Goal: Information Seeking & Learning: Learn about a topic

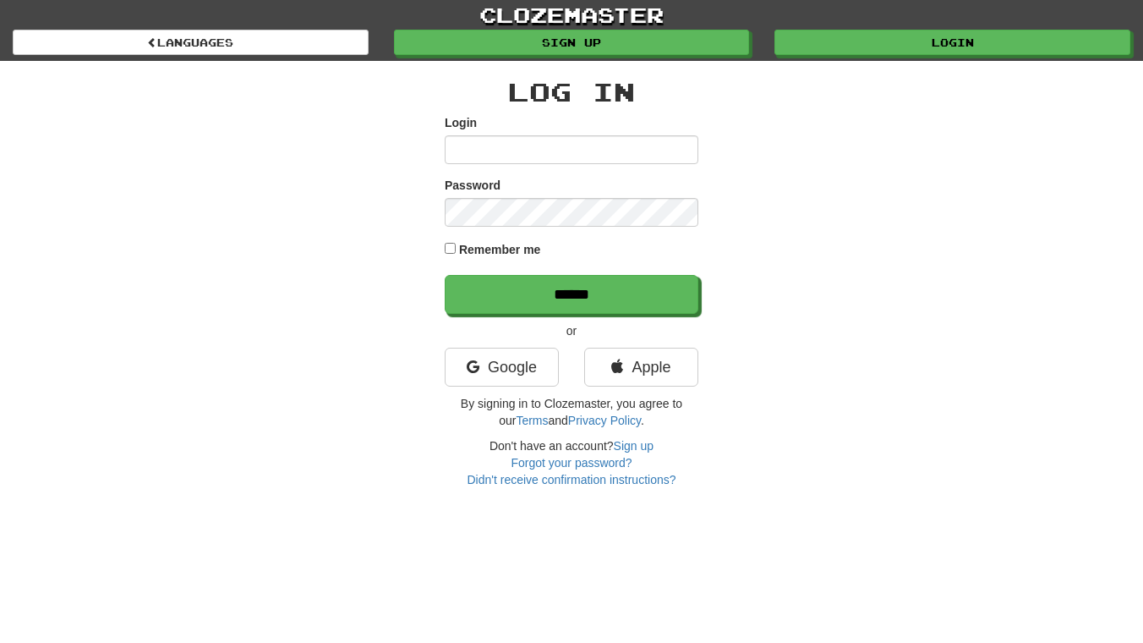
type input "*******"
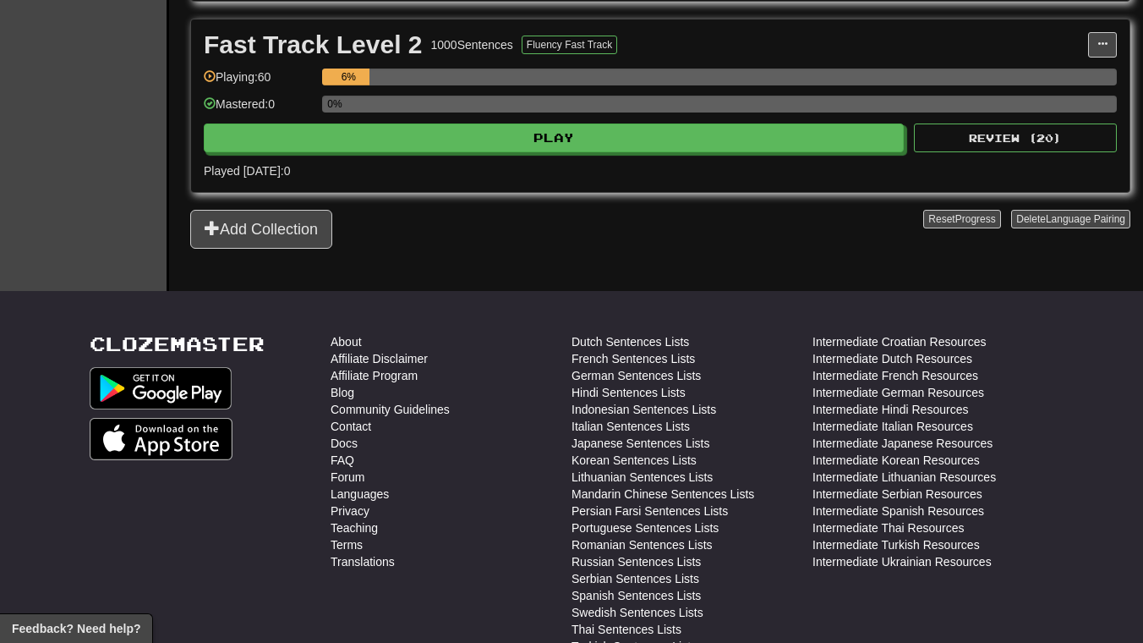
scroll to position [598, 0]
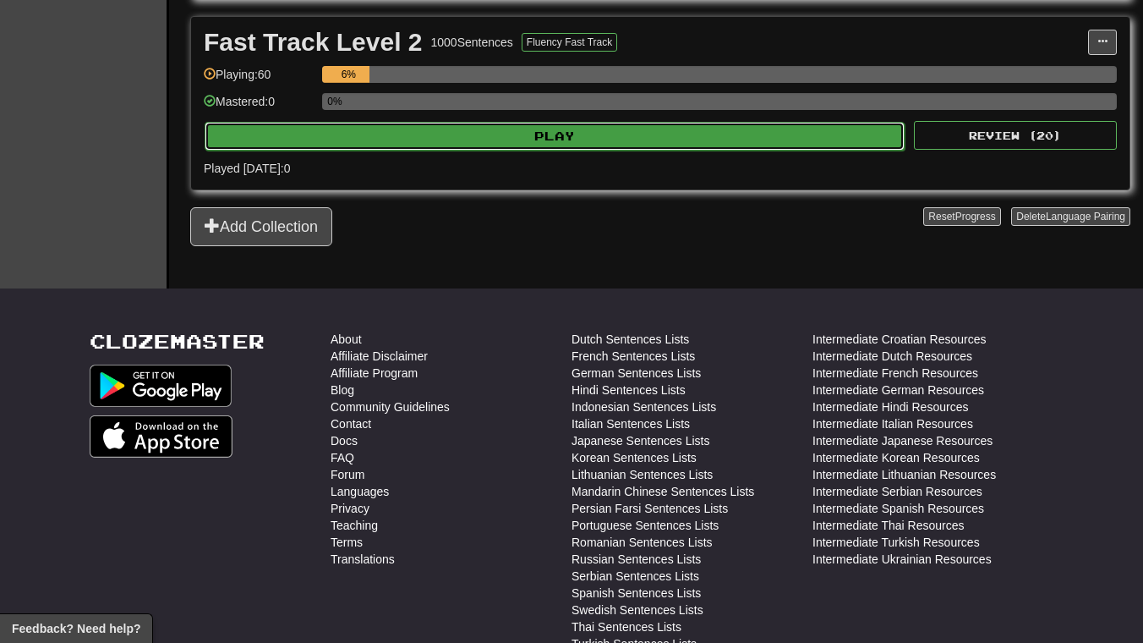
click at [550, 132] on button "Play" at bounding box center [555, 136] width 700 height 29
select select "**"
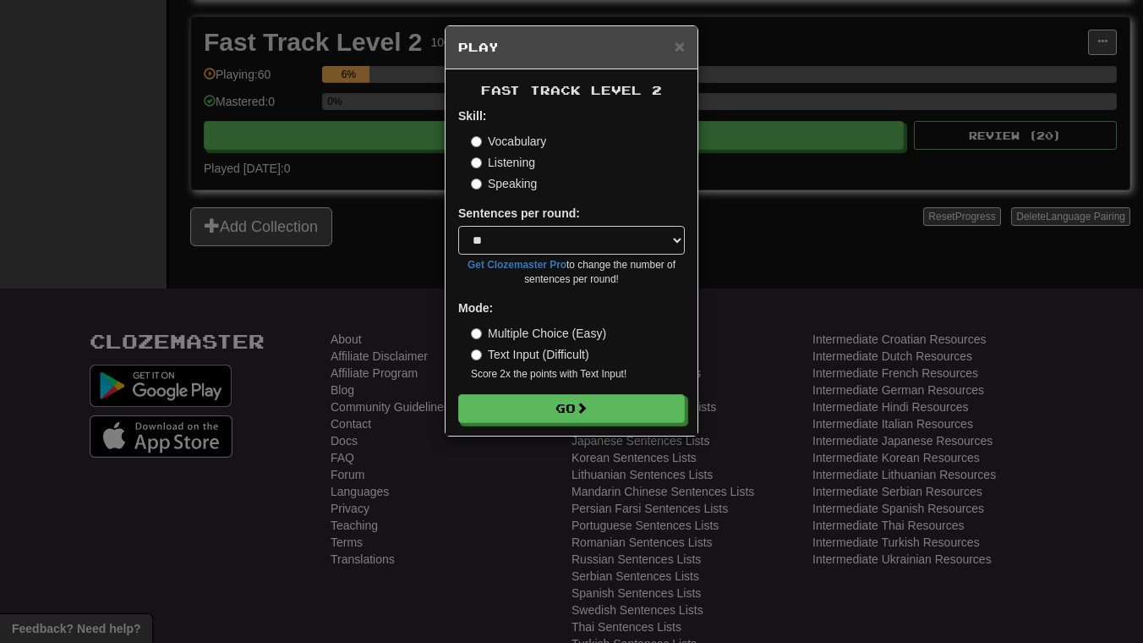
click at [534, 161] on label "Listening" at bounding box center [503, 162] width 64 height 17
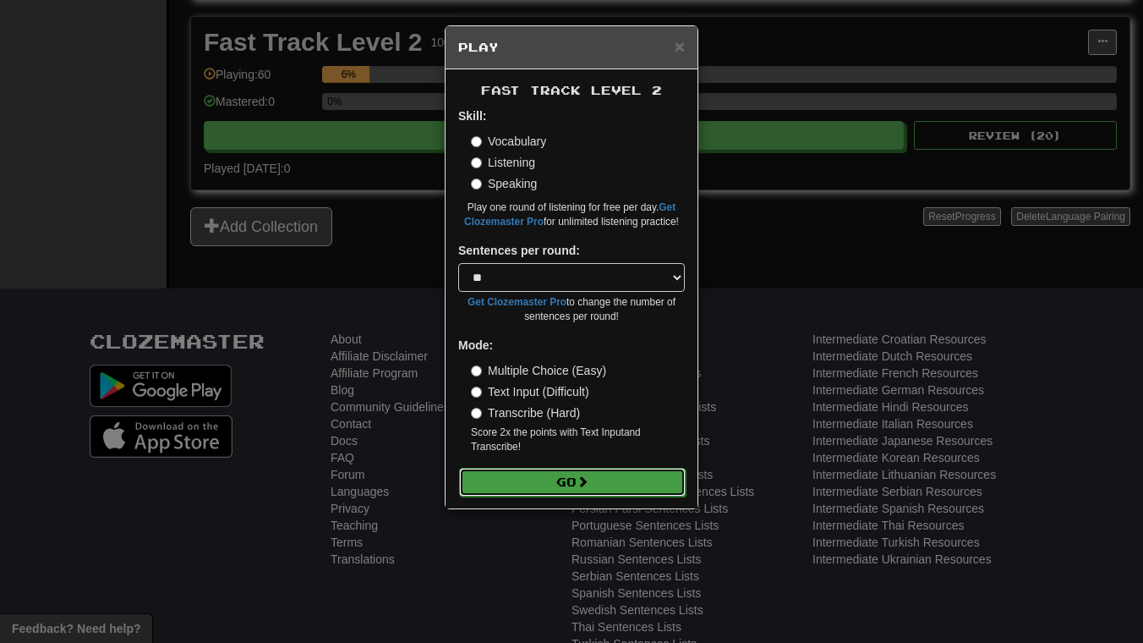
click at [583, 487] on span at bounding box center [583, 481] width 12 height 12
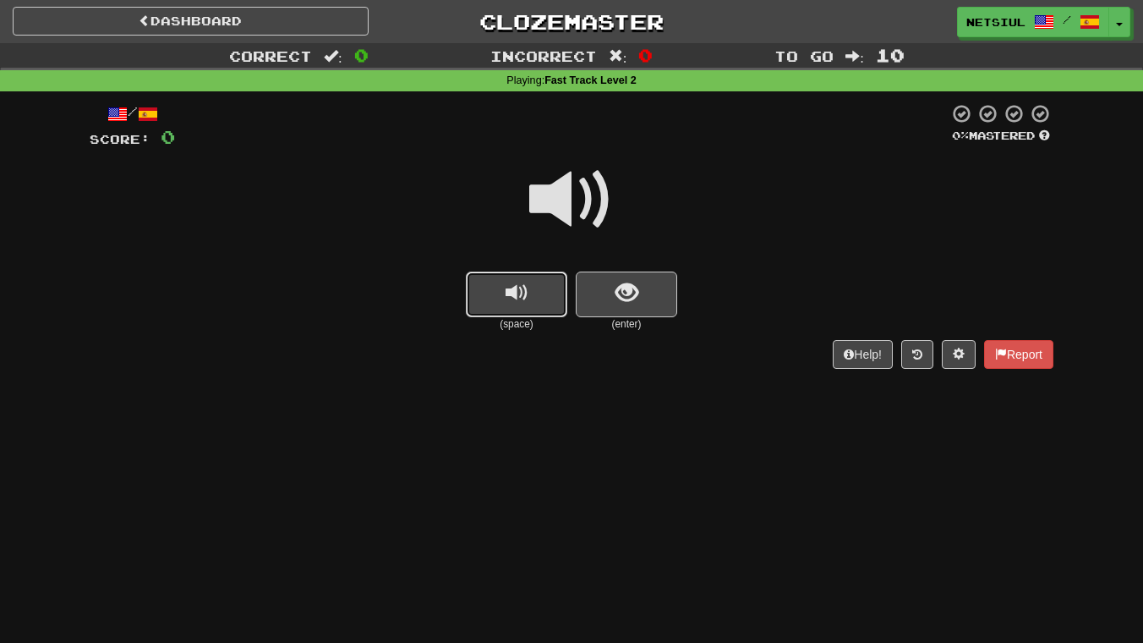
click at [516, 282] on span "replay audio" at bounding box center [517, 293] width 23 height 23
click at [630, 285] on span "show sentence" at bounding box center [627, 293] width 23 height 23
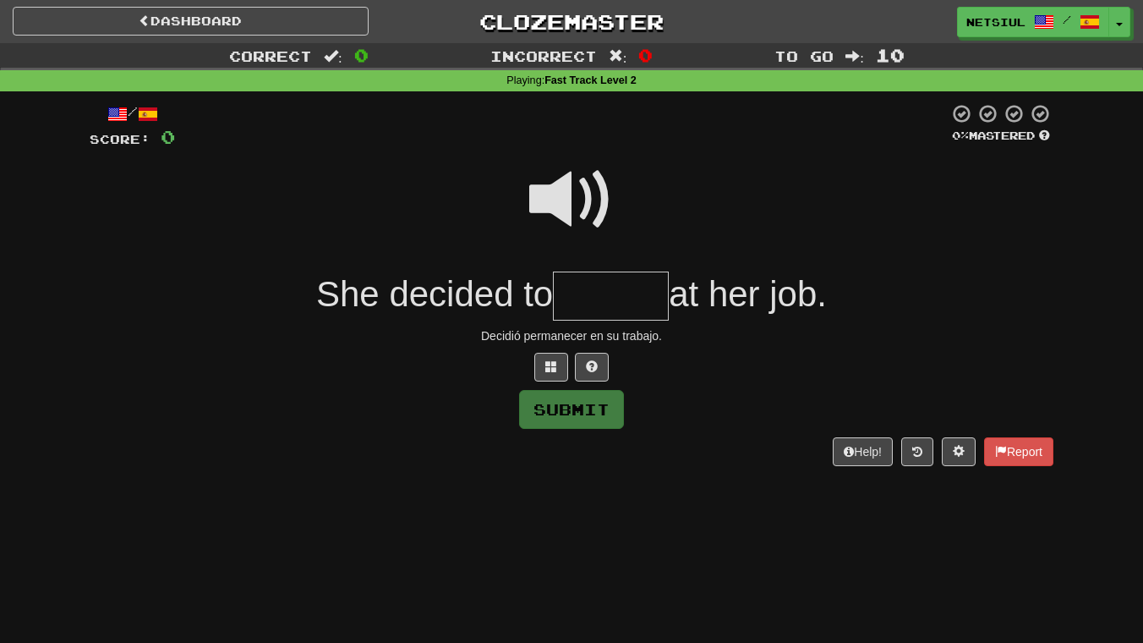
type input "*"
click at [580, 185] on span at bounding box center [571, 199] width 85 height 85
click at [585, 293] on input "text" at bounding box center [611, 296] width 116 height 50
type input "******"
click at [601, 366] on button at bounding box center [592, 367] width 34 height 29
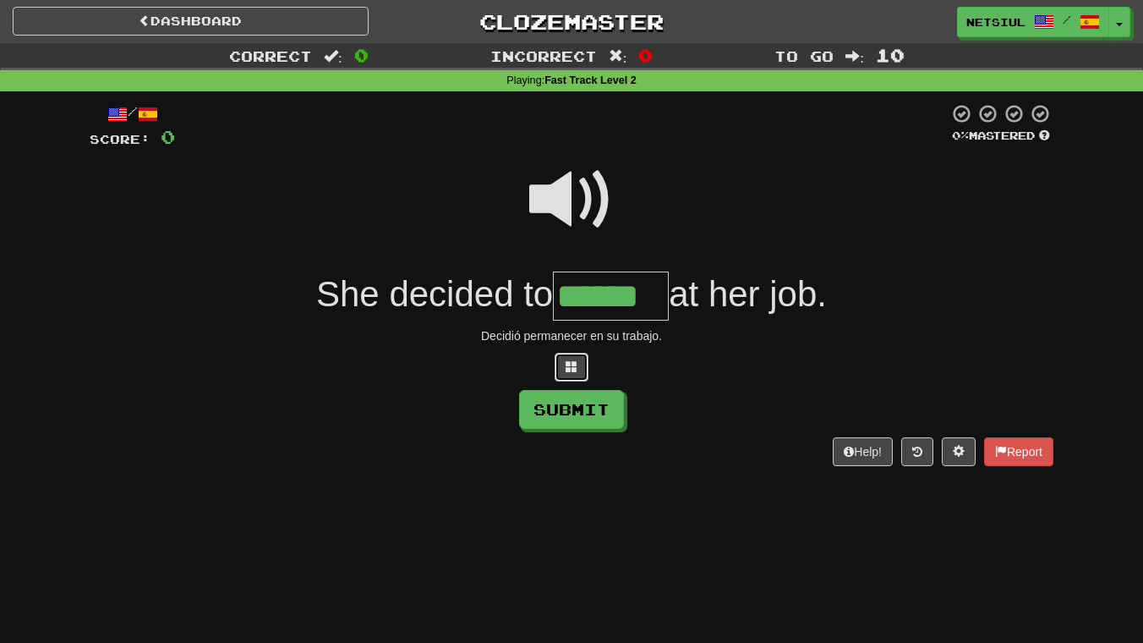
click at [570, 366] on span at bounding box center [572, 366] width 12 height 12
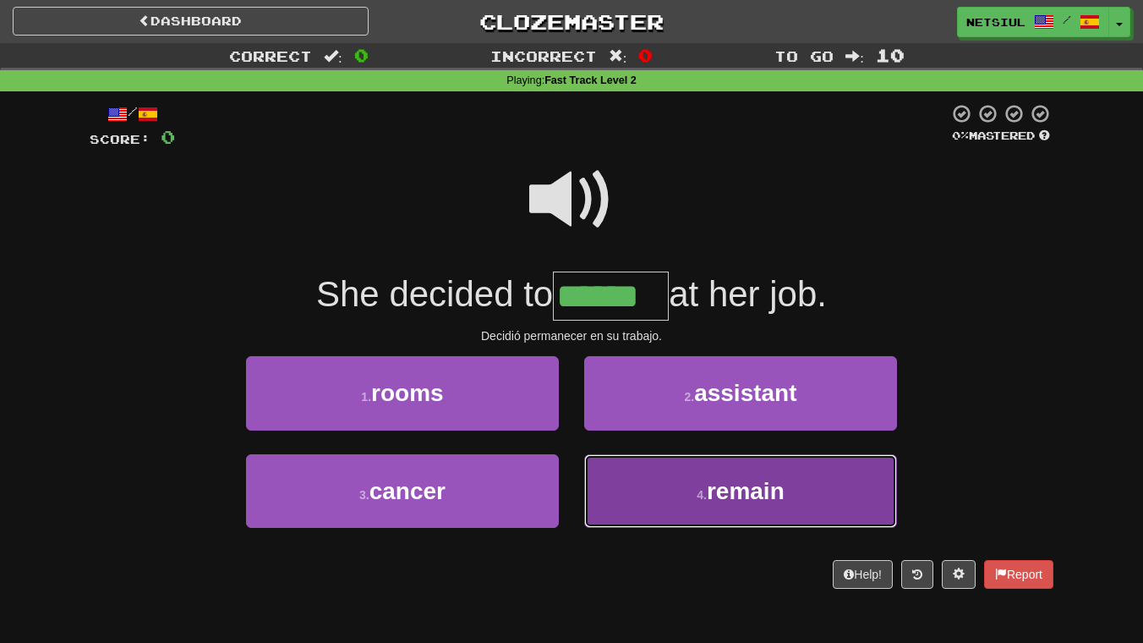
click at [778, 493] on span "remain" at bounding box center [746, 491] width 78 height 26
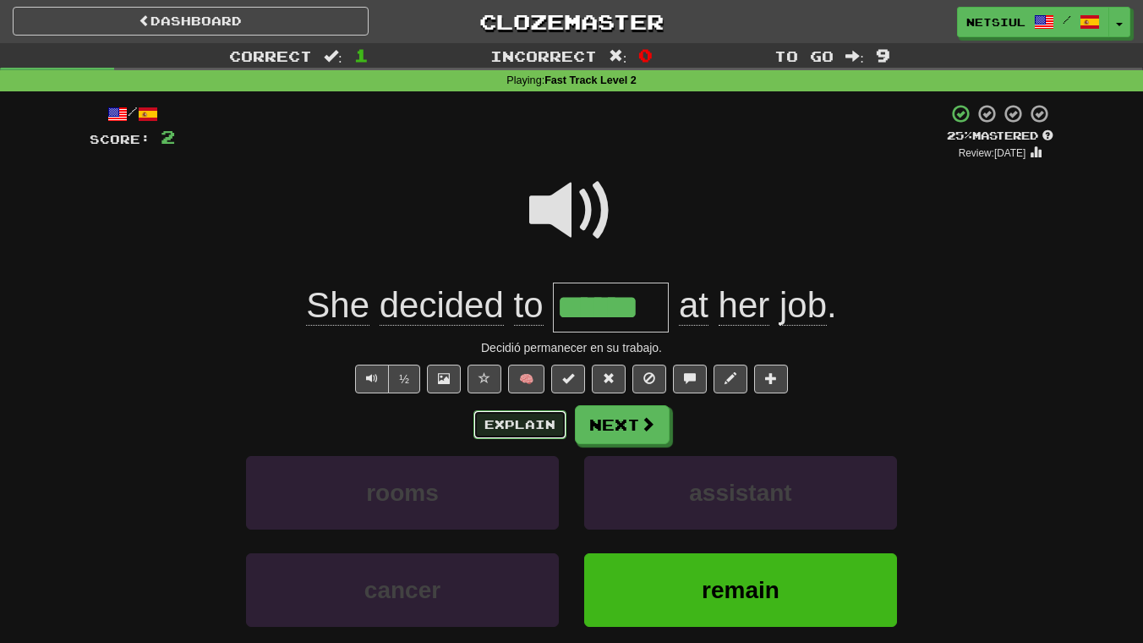
click at [513, 420] on button "Explain" at bounding box center [519, 424] width 93 height 29
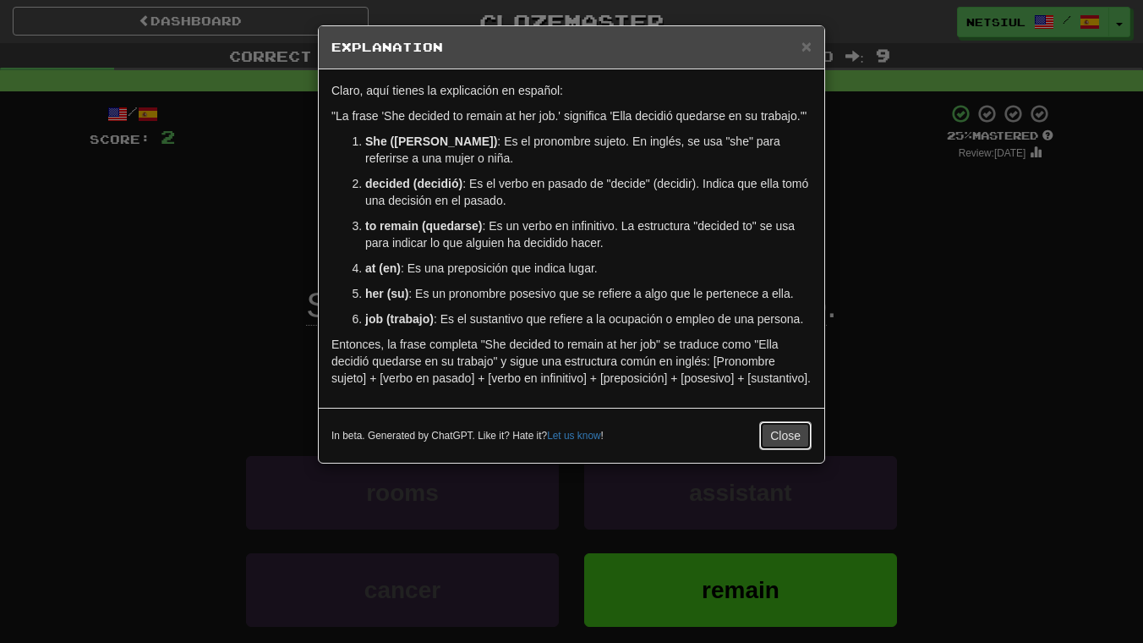
click at [783, 450] on button "Close" at bounding box center [785, 435] width 52 height 29
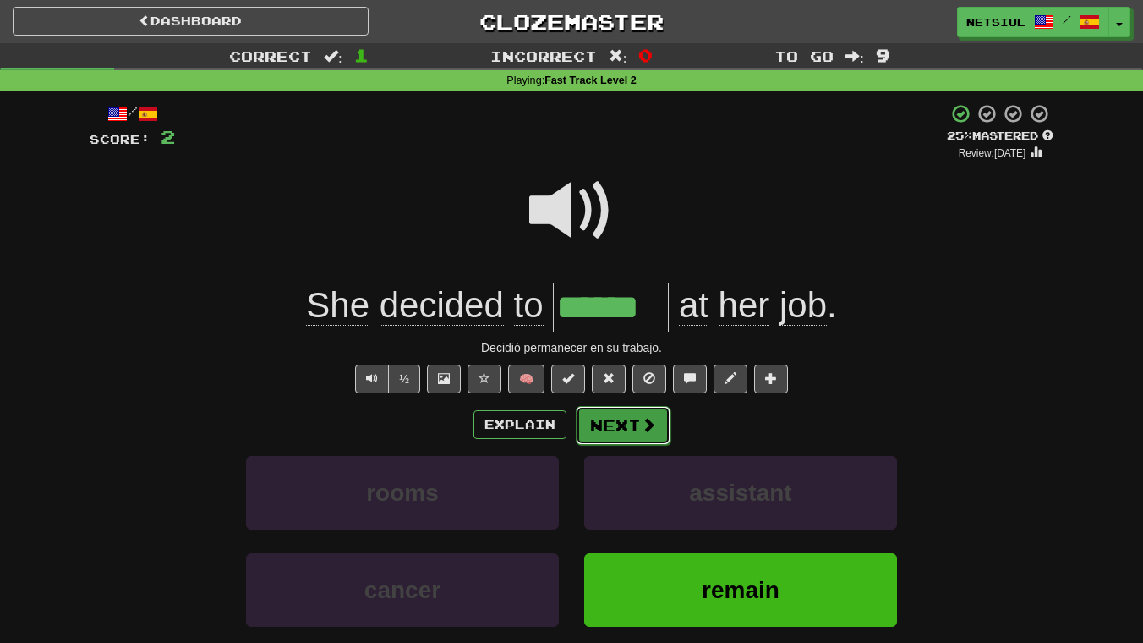
click at [648, 424] on span at bounding box center [648, 424] width 15 height 15
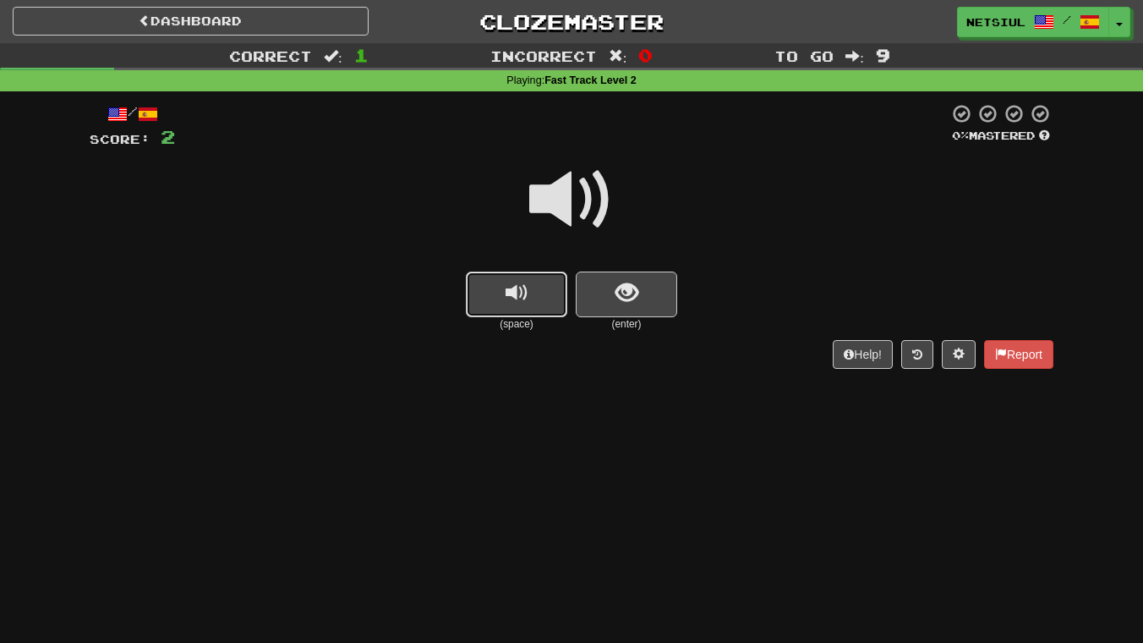
click at [518, 284] on span "replay audio" at bounding box center [517, 293] width 23 height 23
click at [644, 286] on button "show sentence" at bounding box center [626, 294] width 101 height 46
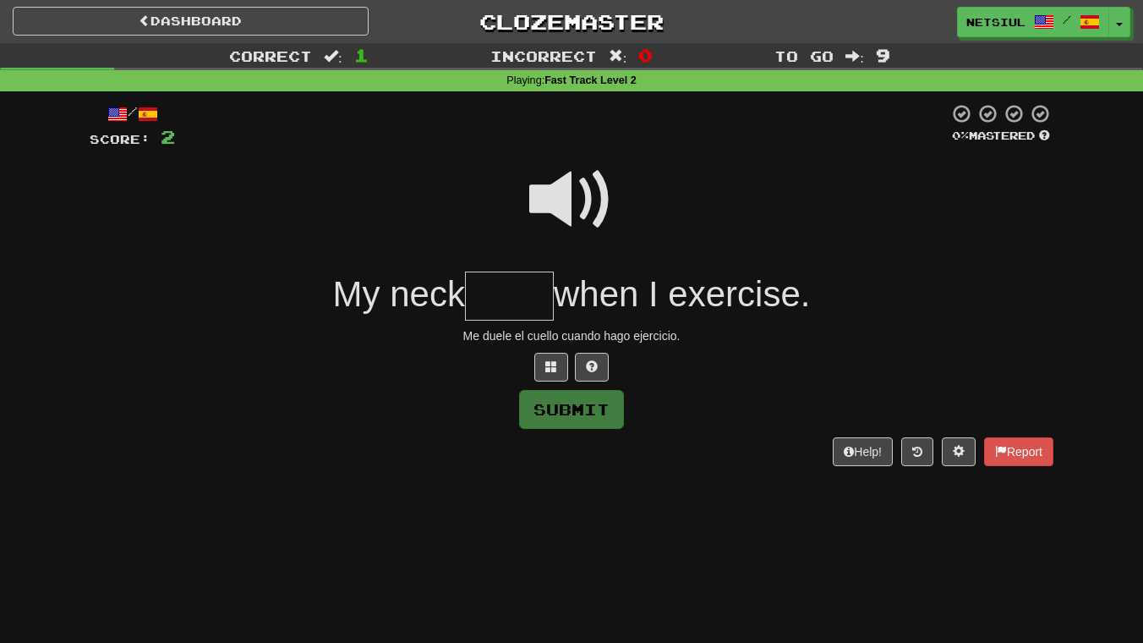
click at [568, 203] on span at bounding box center [571, 199] width 85 height 85
click at [495, 290] on input "text" at bounding box center [509, 296] width 89 height 50
type input "*****"
click at [586, 361] on span at bounding box center [592, 366] width 12 height 12
click at [565, 408] on button "Submit" at bounding box center [572, 410] width 105 height 39
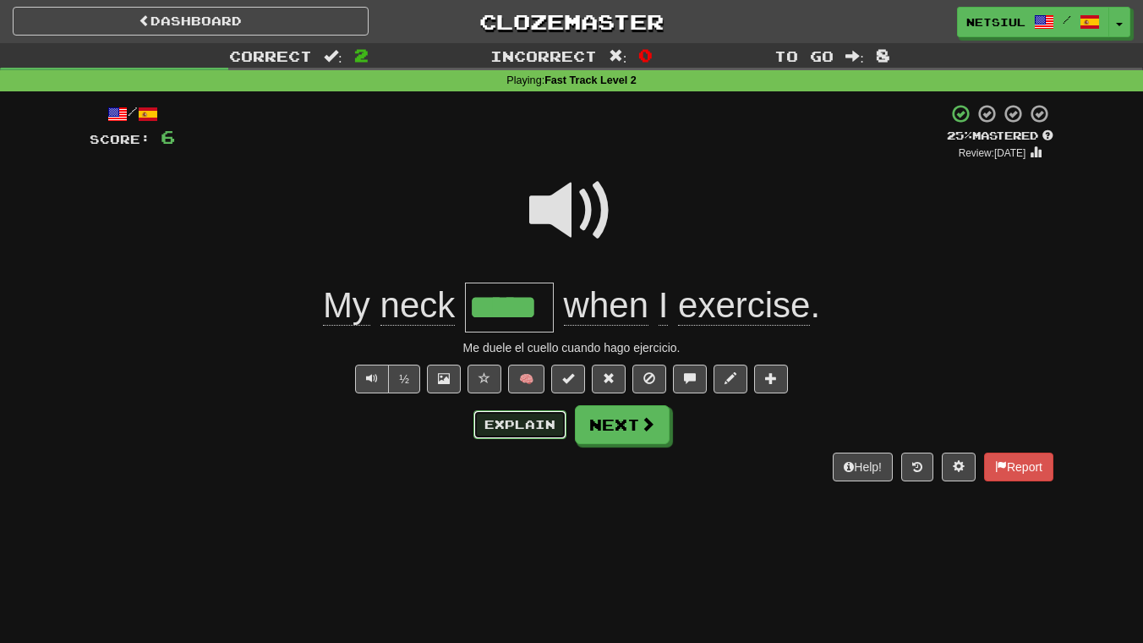
click at [534, 419] on button "Explain" at bounding box center [519, 424] width 93 height 29
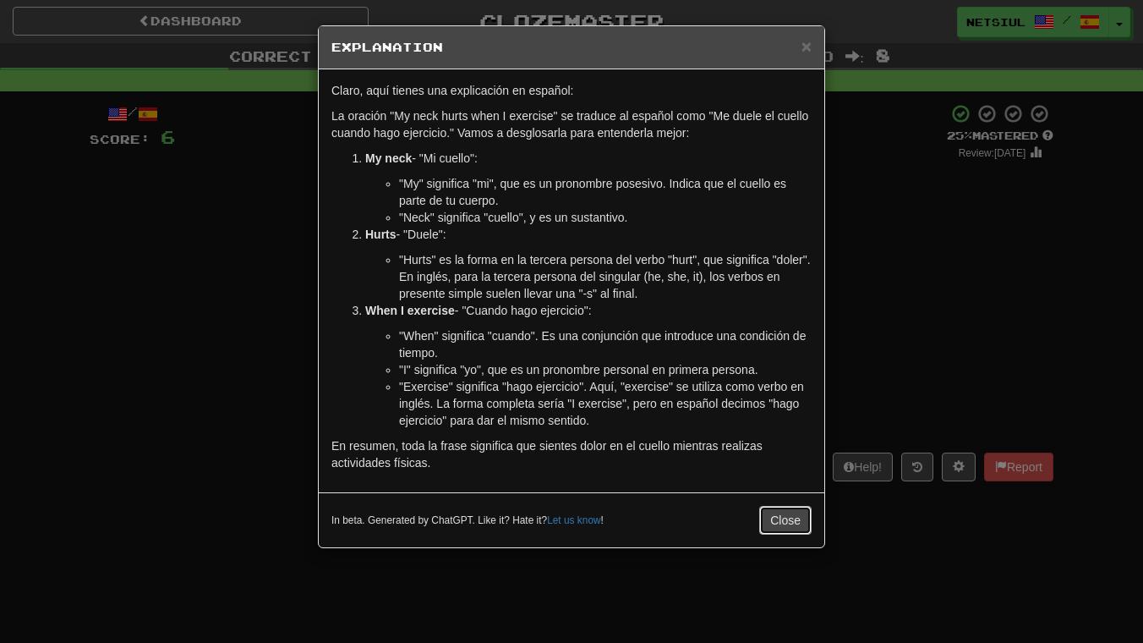
click at [782, 513] on button "Close" at bounding box center [785, 520] width 52 height 29
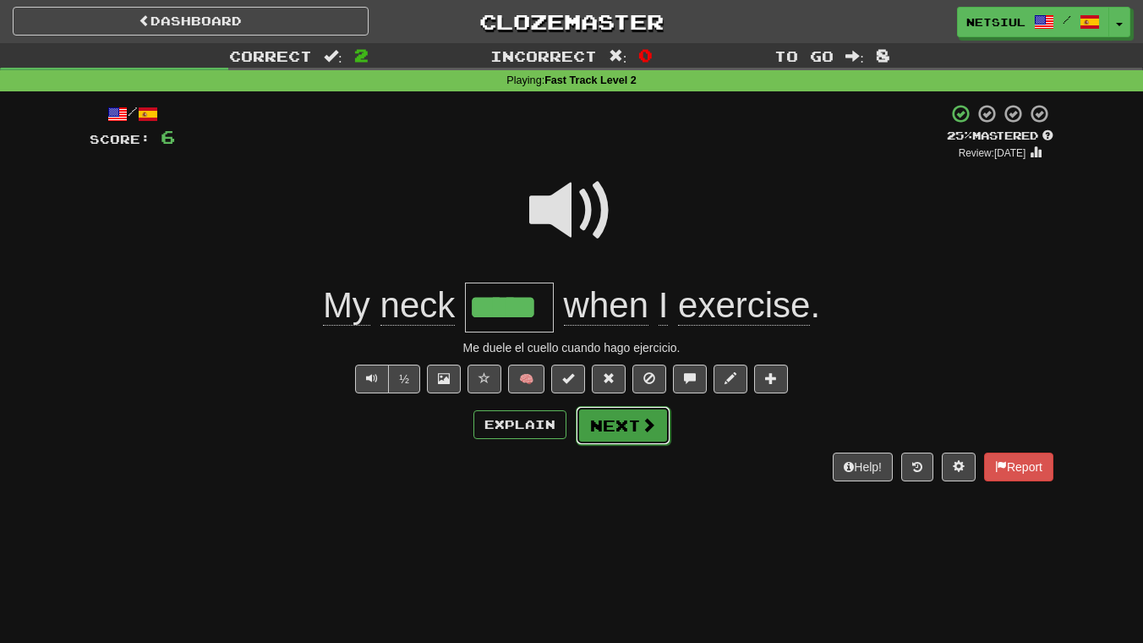
click at [633, 426] on button "Next" at bounding box center [623, 425] width 95 height 39
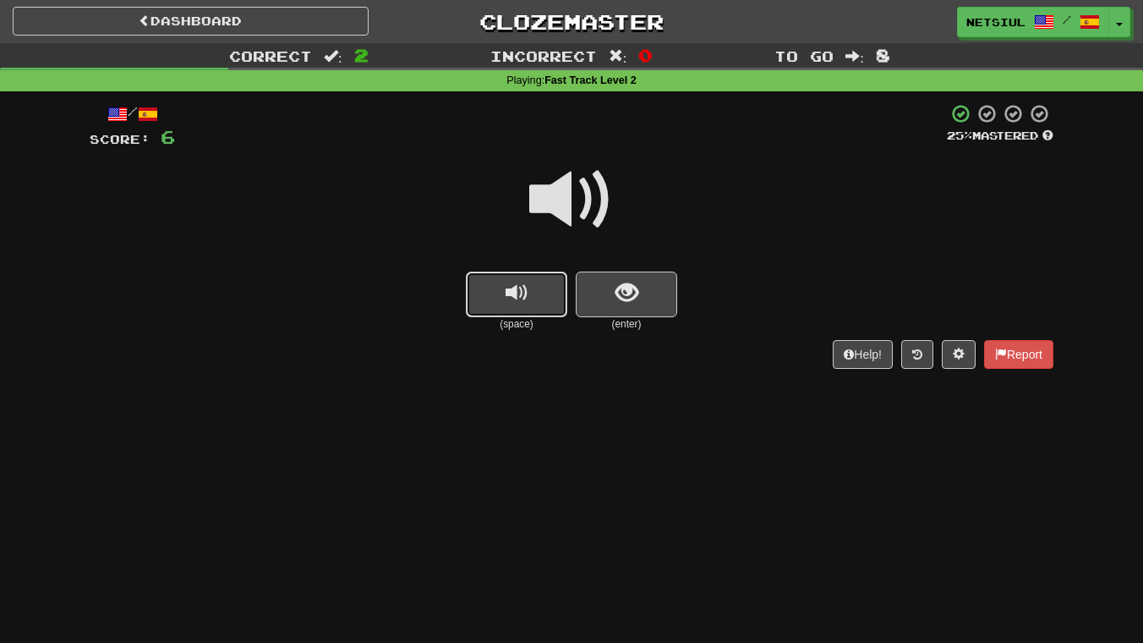
click at [523, 282] on span "replay audio" at bounding box center [517, 293] width 23 height 23
click at [621, 289] on span "show sentence" at bounding box center [627, 293] width 23 height 23
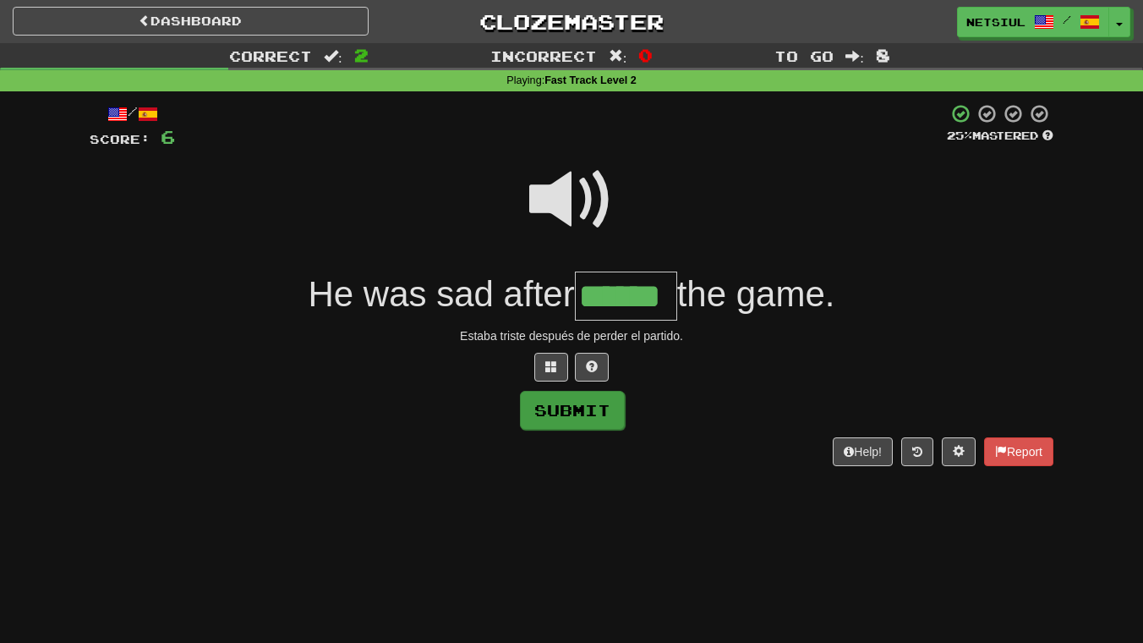
type input "******"
click at [610, 408] on button "Submit" at bounding box center [572, 410] width 105 height 39
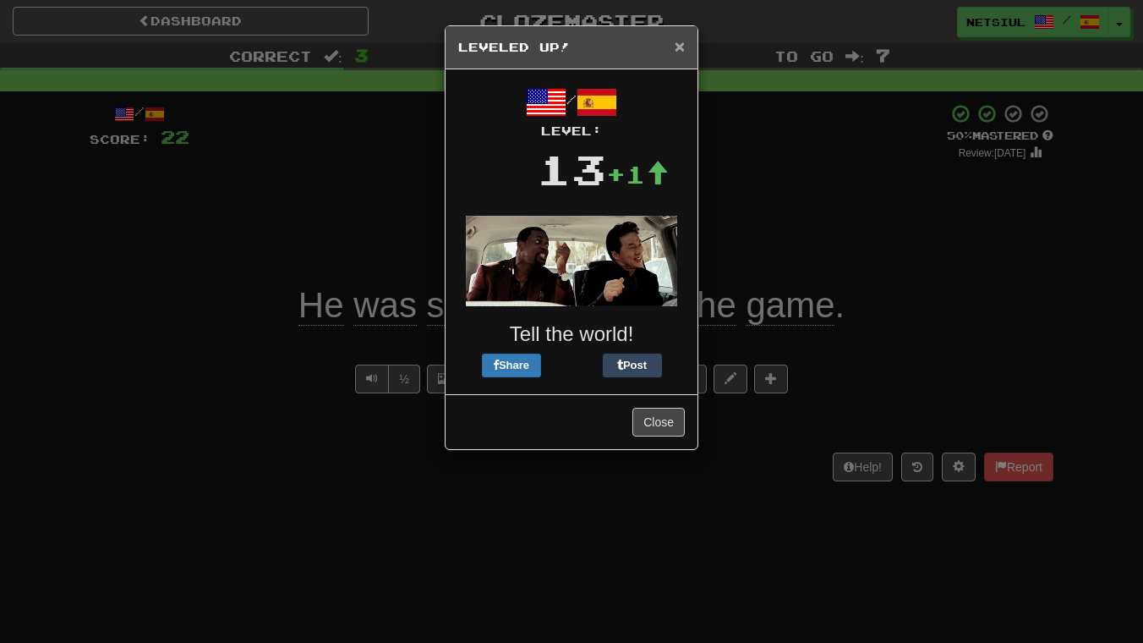
click at [679, 52] on span "×" at bounding box center [680, 45] width 10 height 19
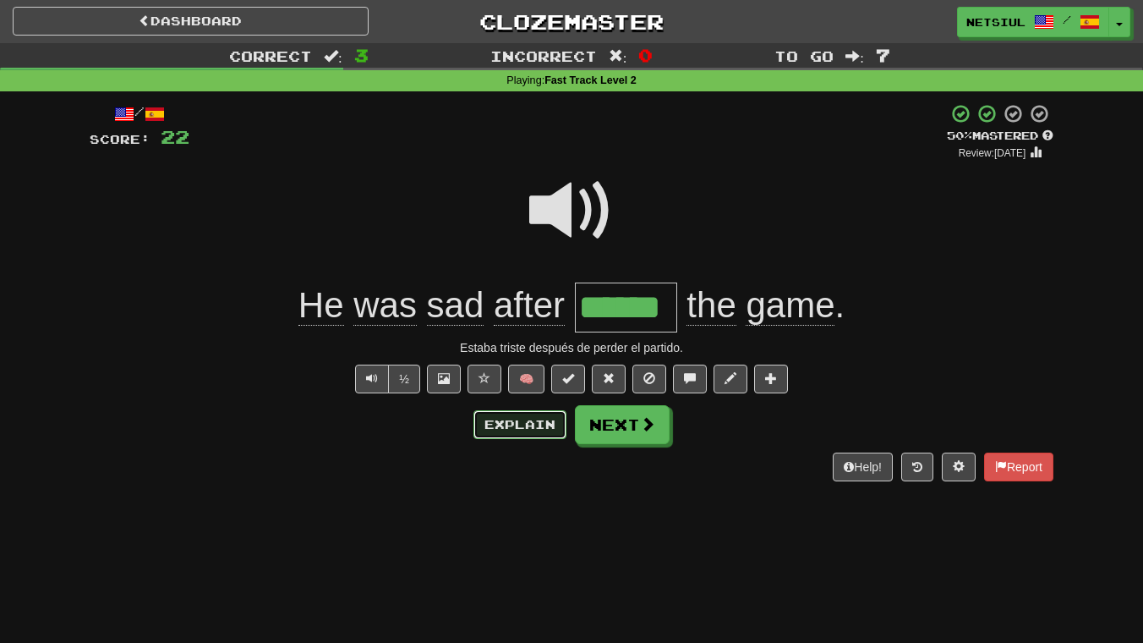
click at [516, 422] on button "Explain" at bounding box center [519, 424] width 93 height 29
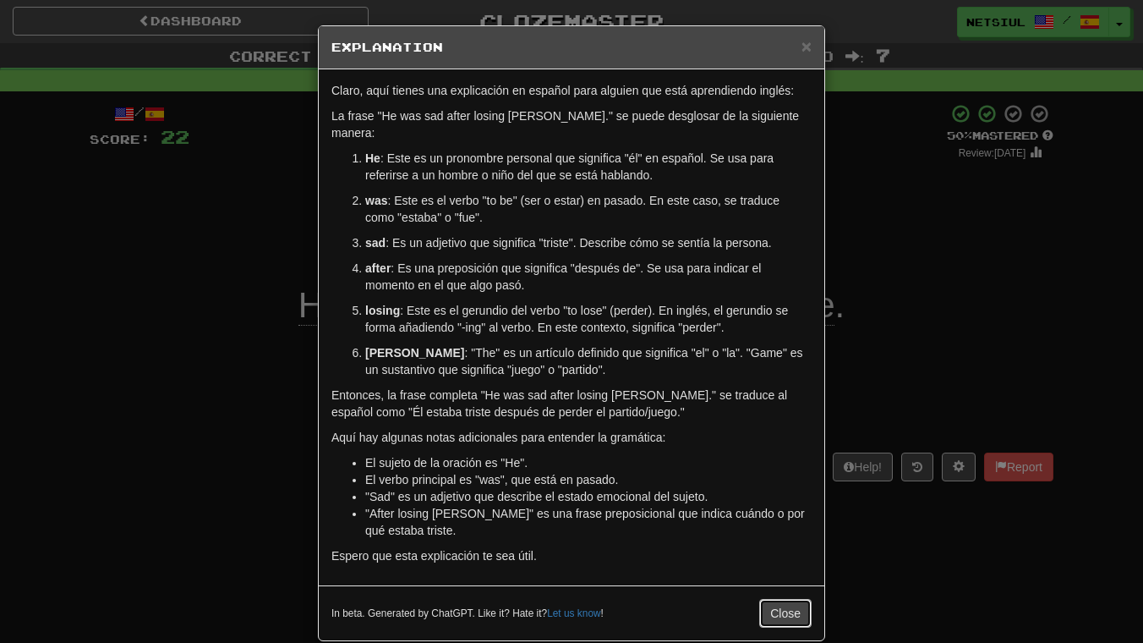
click at [785, 599] on button "Close" at bounding box center [785, 613] width 52 height 29
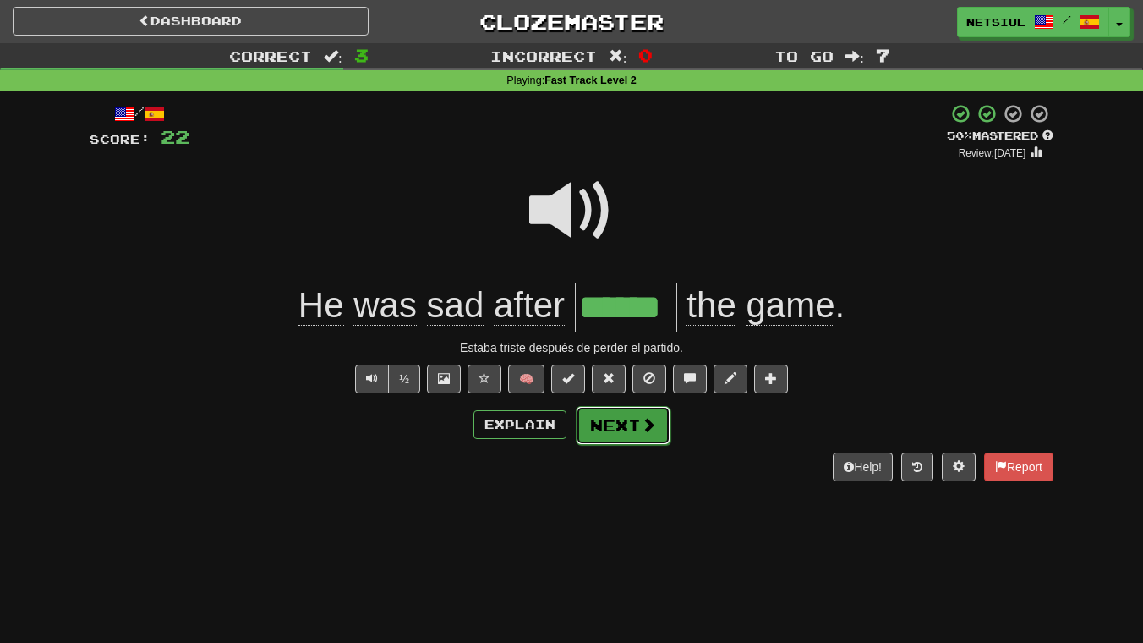
click at [623, 426] on button "Next" at bounding box center [623, 425] width 95 height 39
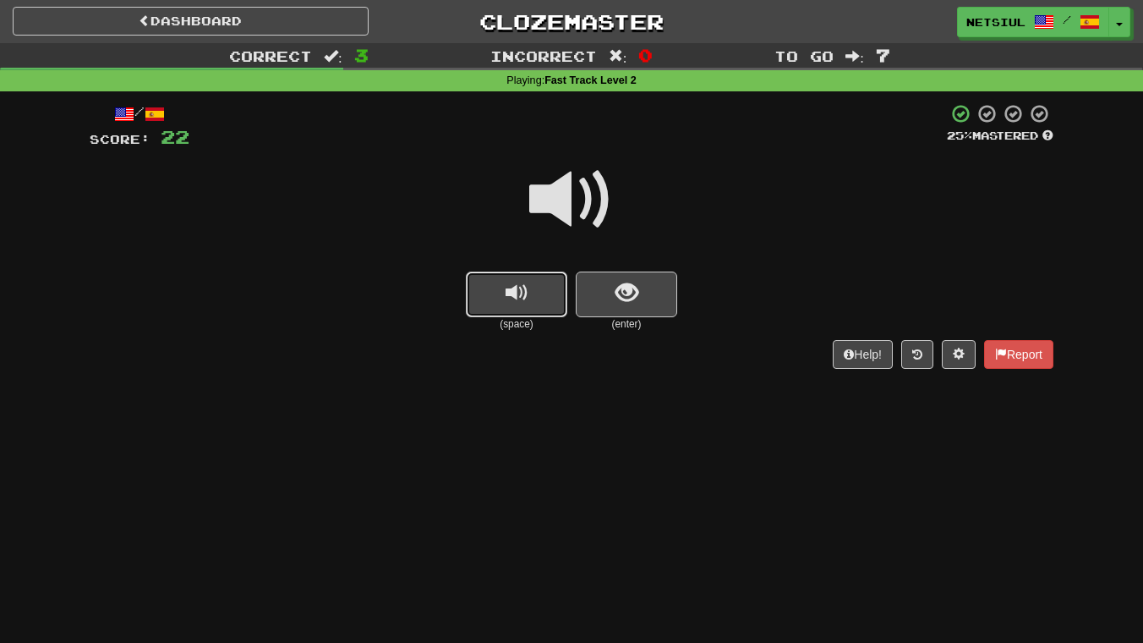
click at [526, 284] on span "replay audio" at bounding box center [517, 293] width 23 height 23
click at [646, 289] on button "show sentence" at bounding box center [626, 294] width 101 height 46
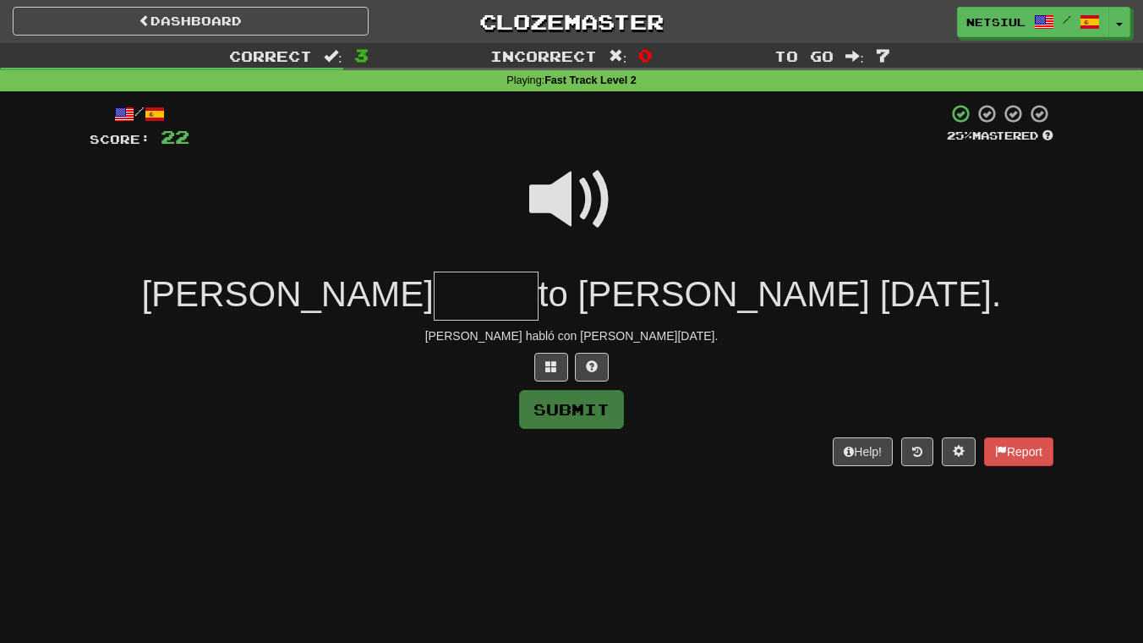
type input "*"
type input "*****"
click at [593, 411] on button "Submit" at bounding box center [572, 410] width 105 height 39
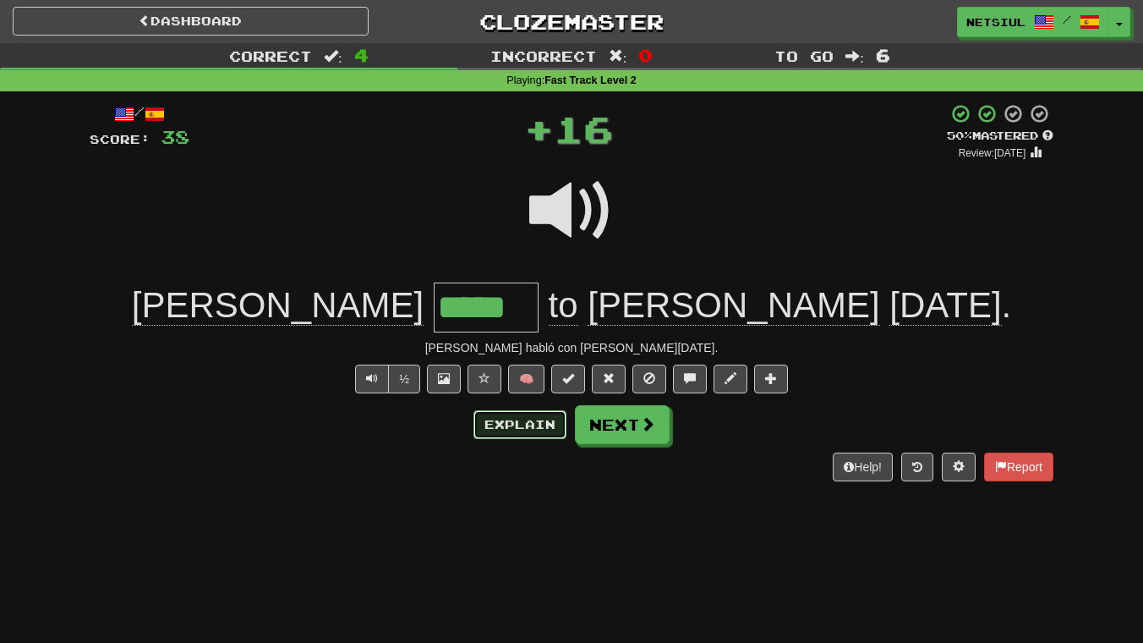
click at [530, 419] on button "Explain" at bounding box center [519, 424] width 93 height 29
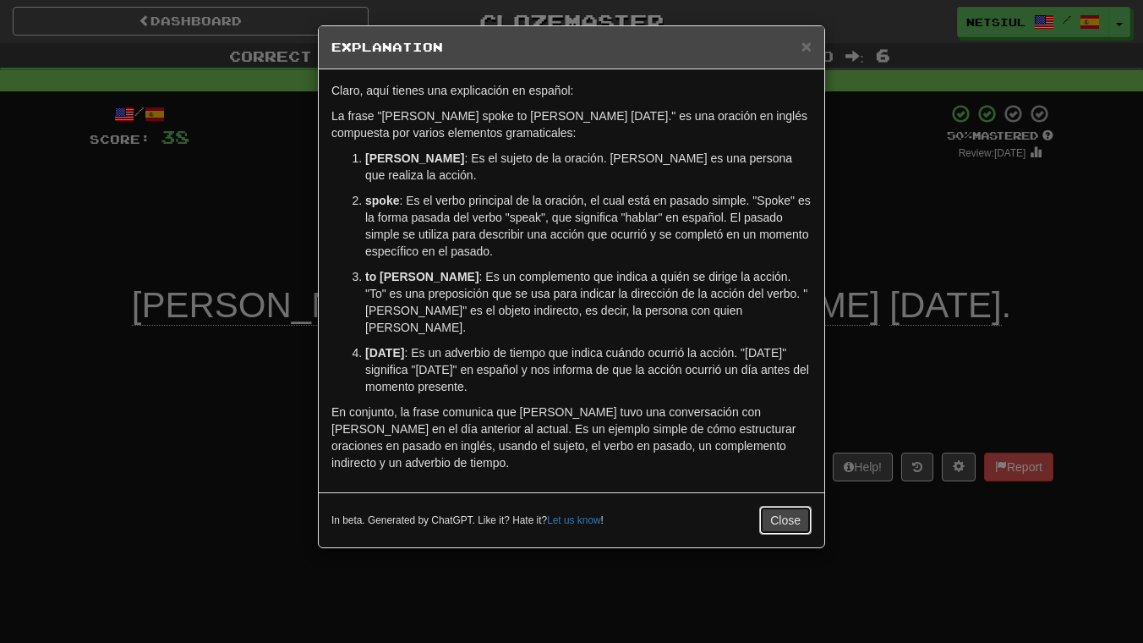
click at [792, 506] on button "Close" at bounding box center [785, 520] width 52 height 29
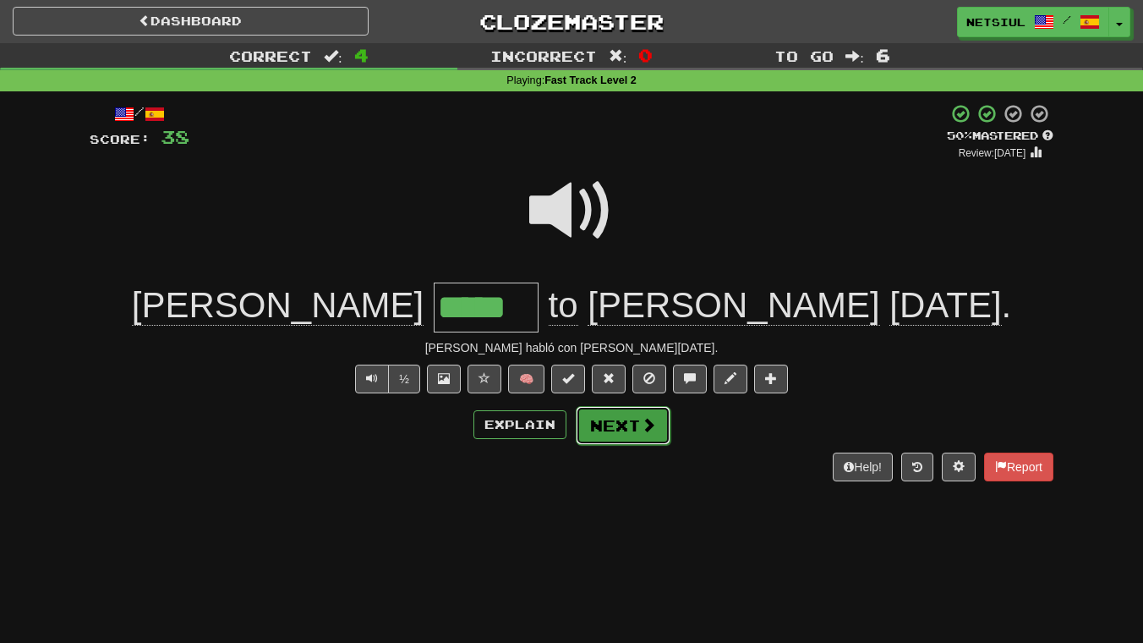
click at [641, 429] on span at bounding box center [648, 424] width 15 height 15
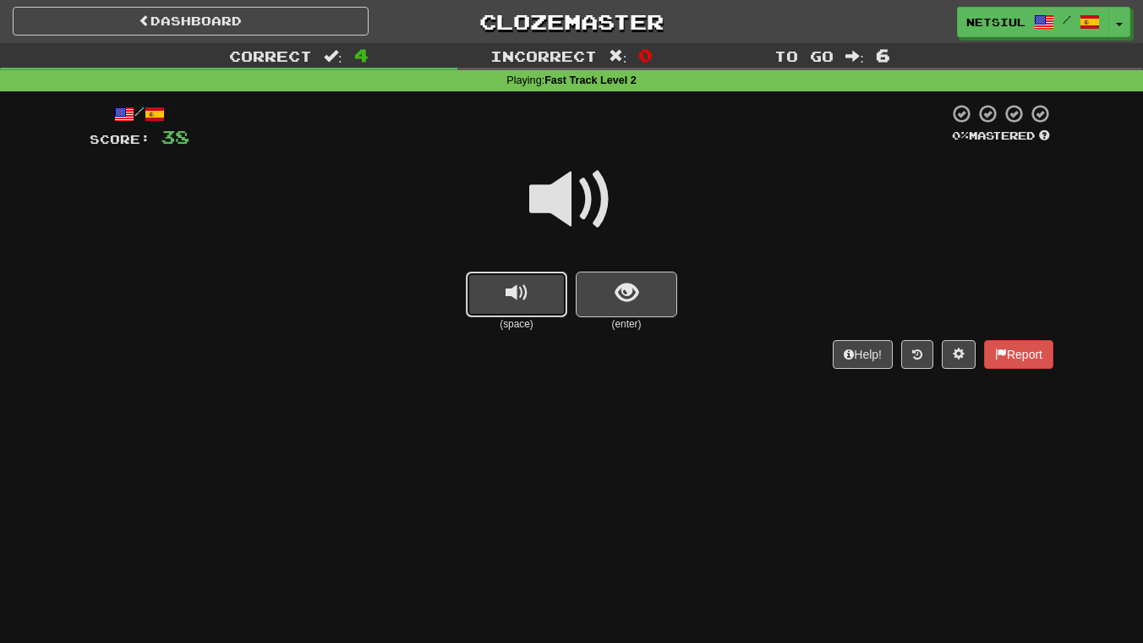
click at [508, 288] on span "replay audio" at bounding box center [517, 293] width 23 height 23
click at [627, 286] on span "show sentence" at bounding box center [627, 293] width 23 height 23
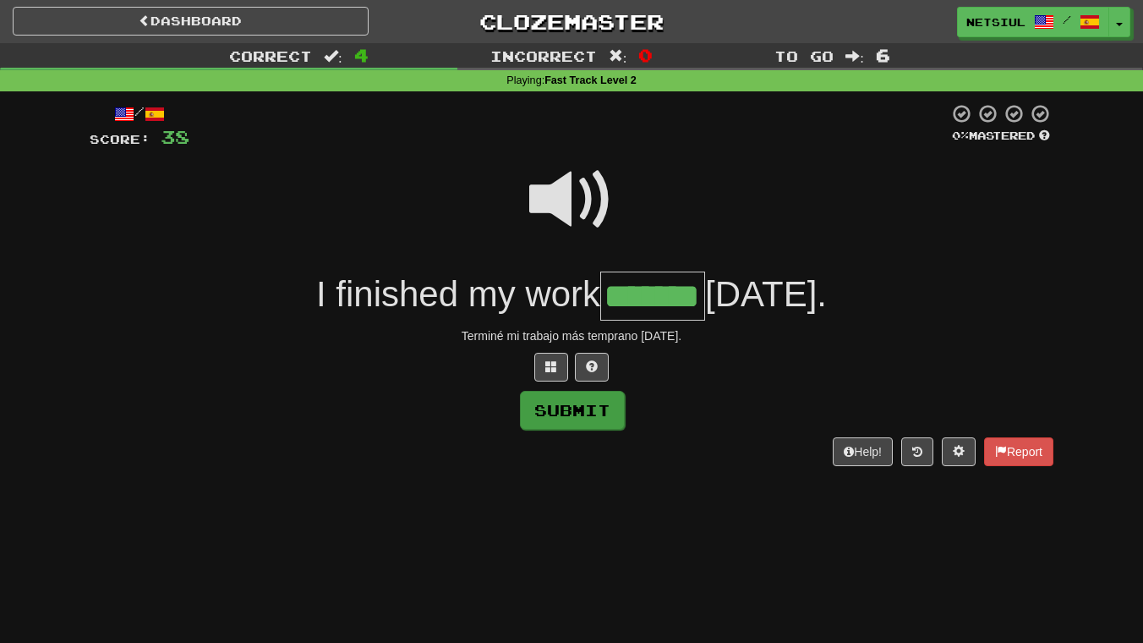
type input "*******"
click at [574, 408] on button "Submit" at bounding box center [572, 410] width 105 height 39
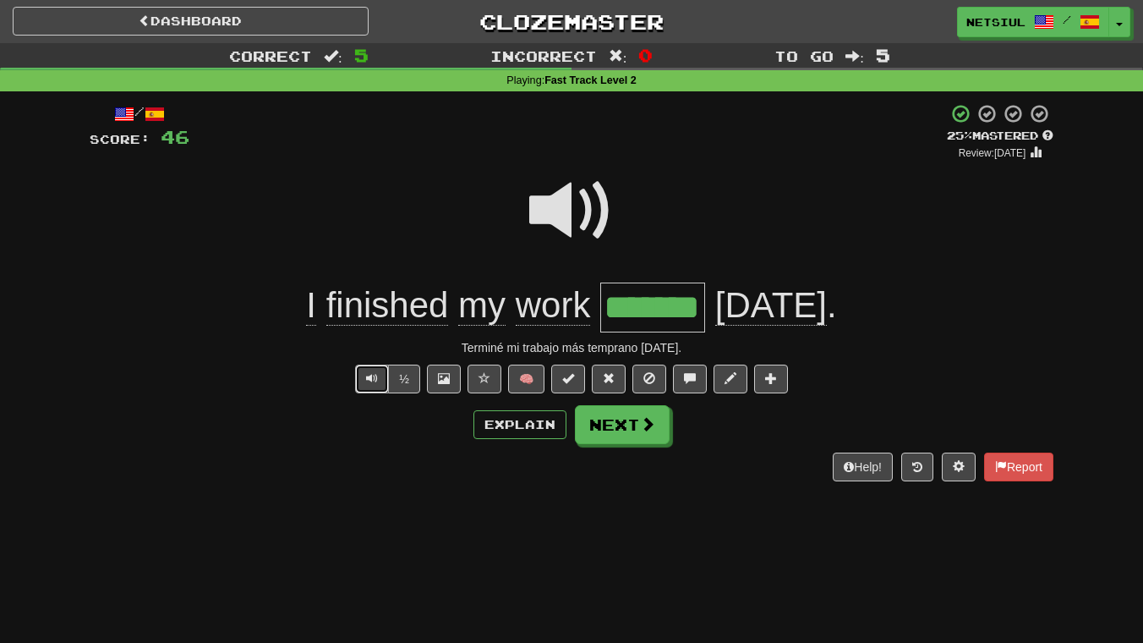
click at [367, 380] on span "Text-to-speech controls" at bounding box center [372, 378] width 12 height 12
click at [392, 320] on span "finished" at bounding box center [387, 305] width 123 height 41
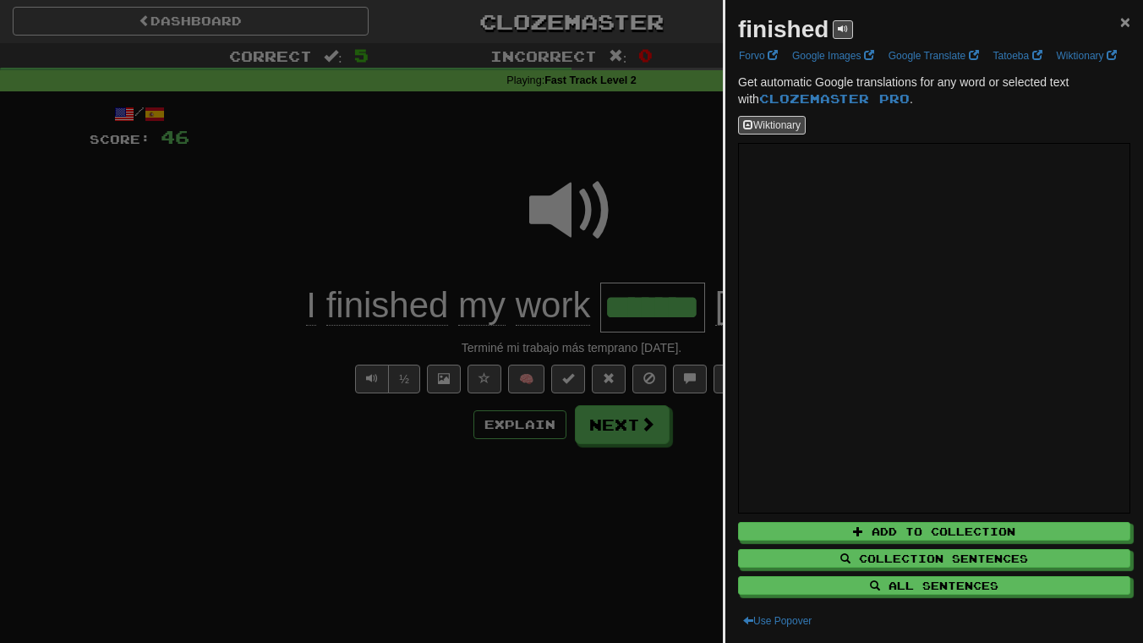
click at [1129, 22] on span "×" at bounding box center [1125, 21] width 10 height 19
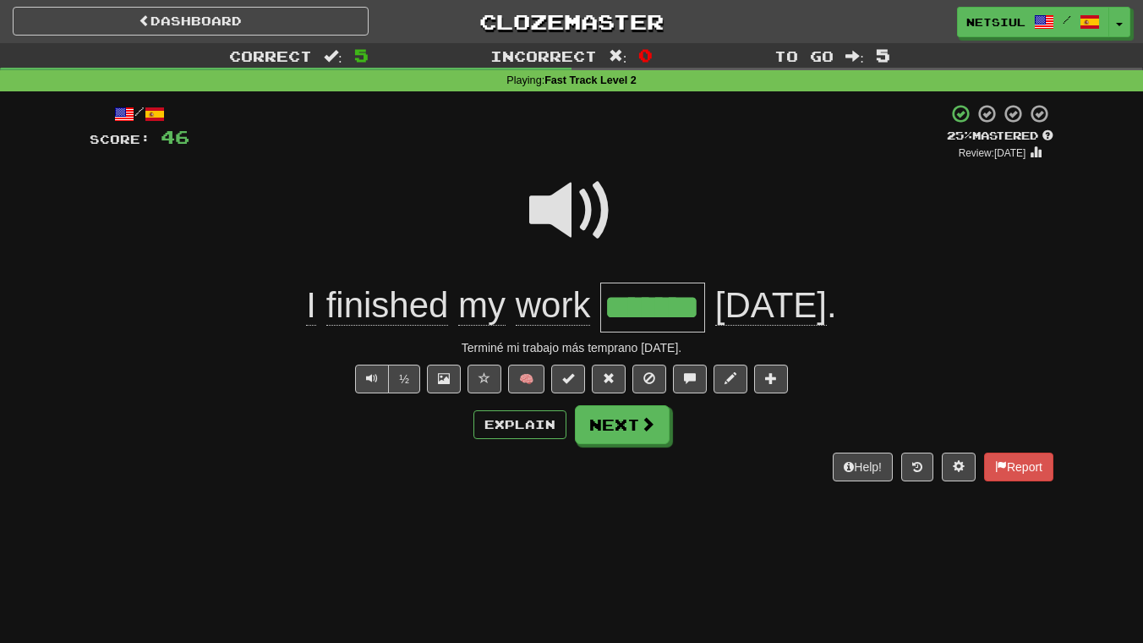
click at [439, 304] on span "finished" at bounding box center [387, 305] width 123 height 41
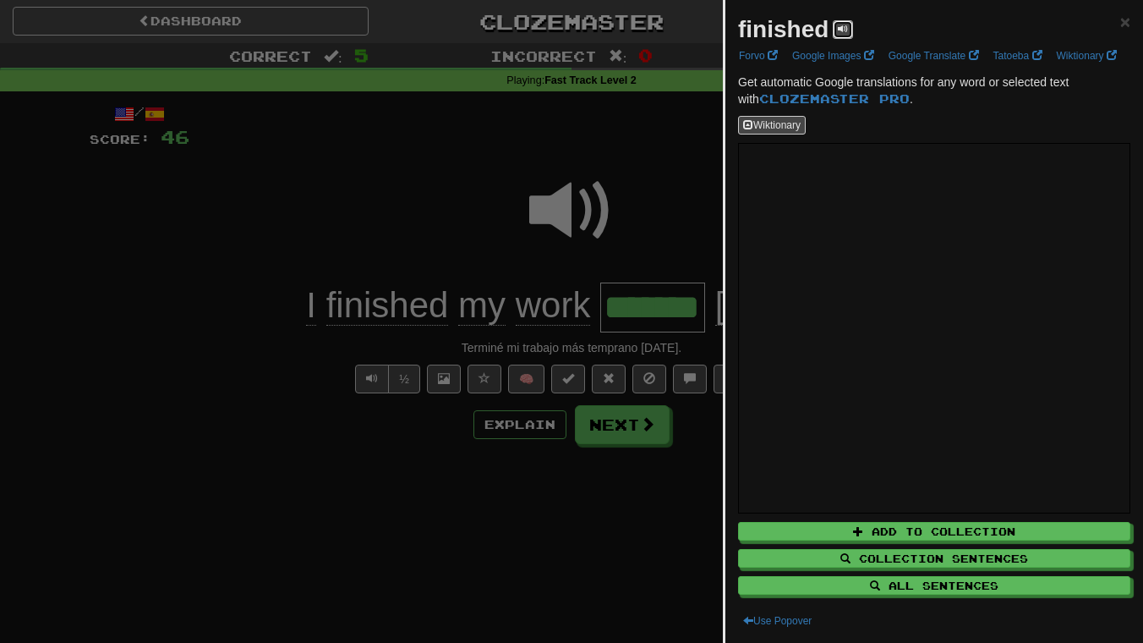
click at [849, 25] on button at bounding box center [843, 29] width 20 height 19
click at [1130, 21] on div "finished × Forvo Google Images Google Translate Tatoeba Wiktionary Get automati…" at bounding box center [934, 321] width 418 height 643
click at [1125, 29] on span "×" at bounding box center [1125, 21] width 10 height 19
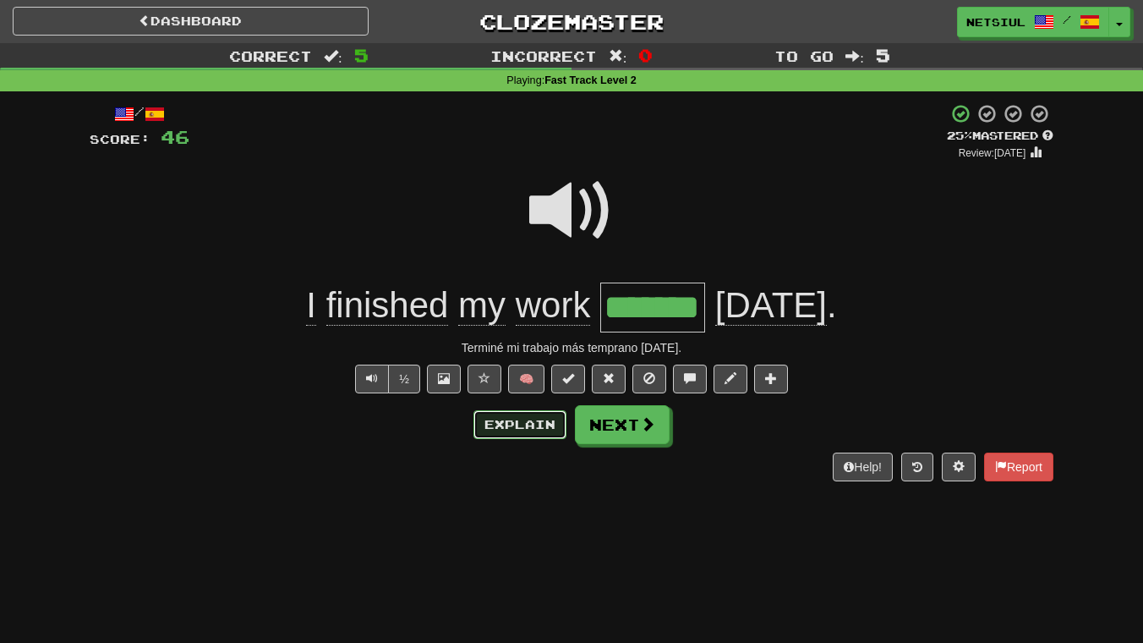
click at [517, 430] on button "Explain" at bounding box center [519, 424] width 93 height 29
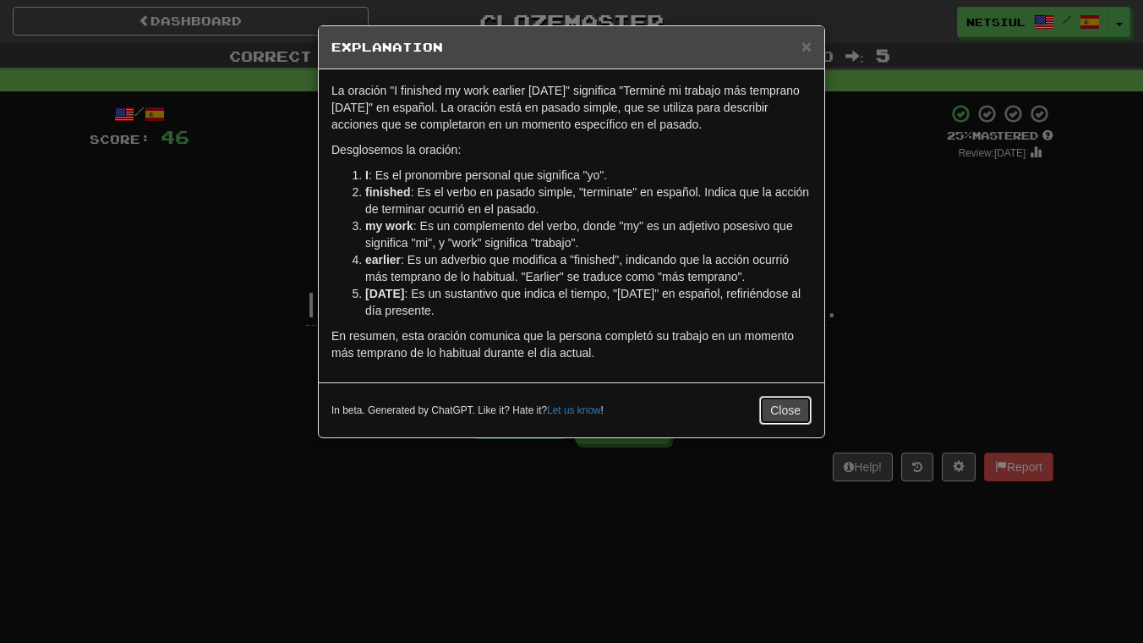
click at [789, 409] on button "Close" at bounding box center [785, 410] width 52 height 29
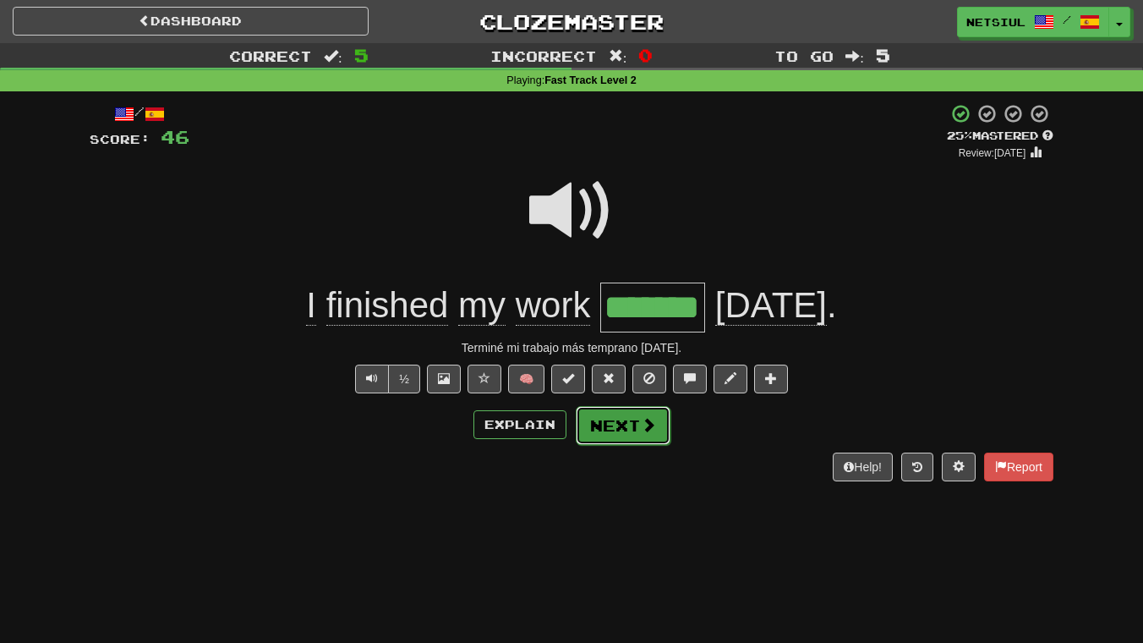
click at [642, 422] on span at bounding box center [648, 424] width 15 height 15
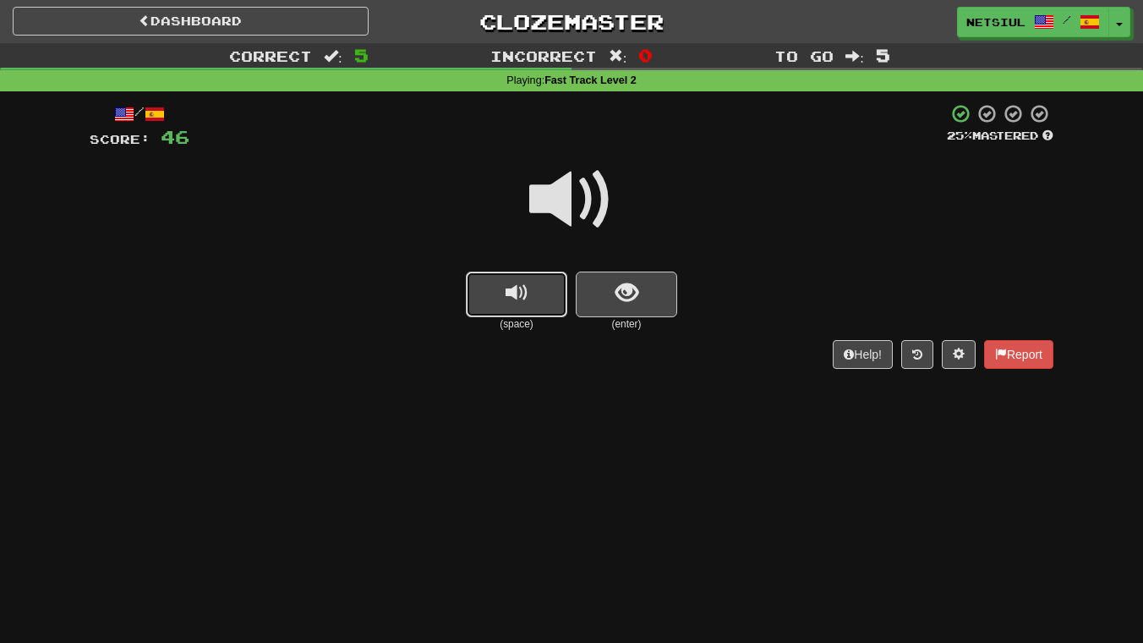
click at [514, 287] on span "replay audio" at bounding box center [517, 293] width 23 height 23
click at [632, 289] on span "show sentence" at bounding box center [627, 293] width 23 height 23
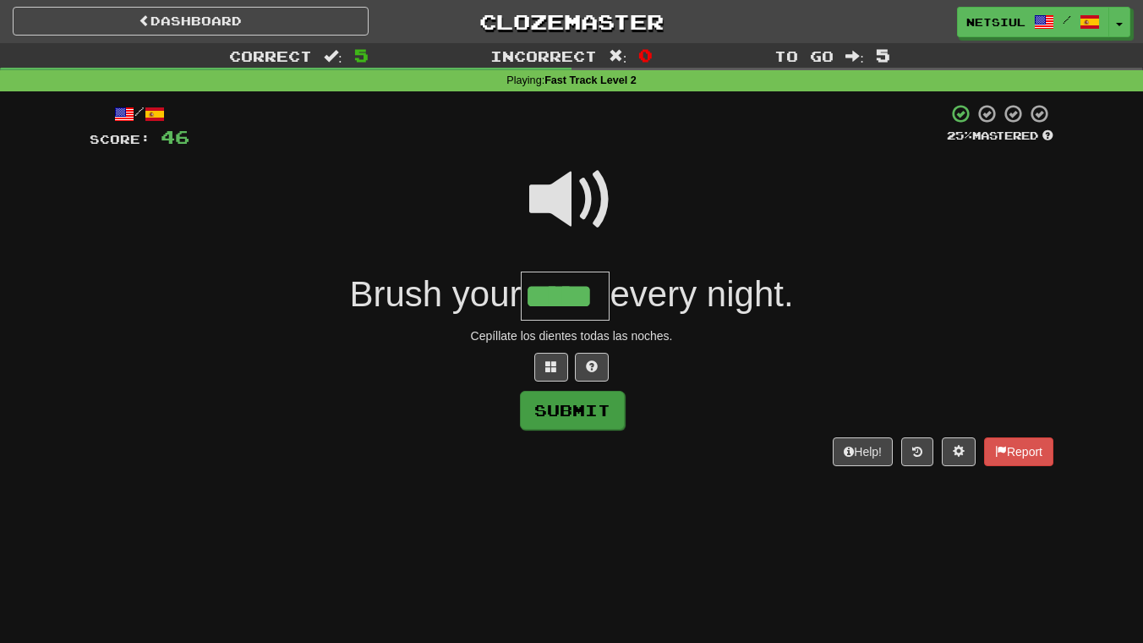
type input "*****"
click at [560, 403] on button "Submit" at bounding box center [572, 410] width 105 height 39
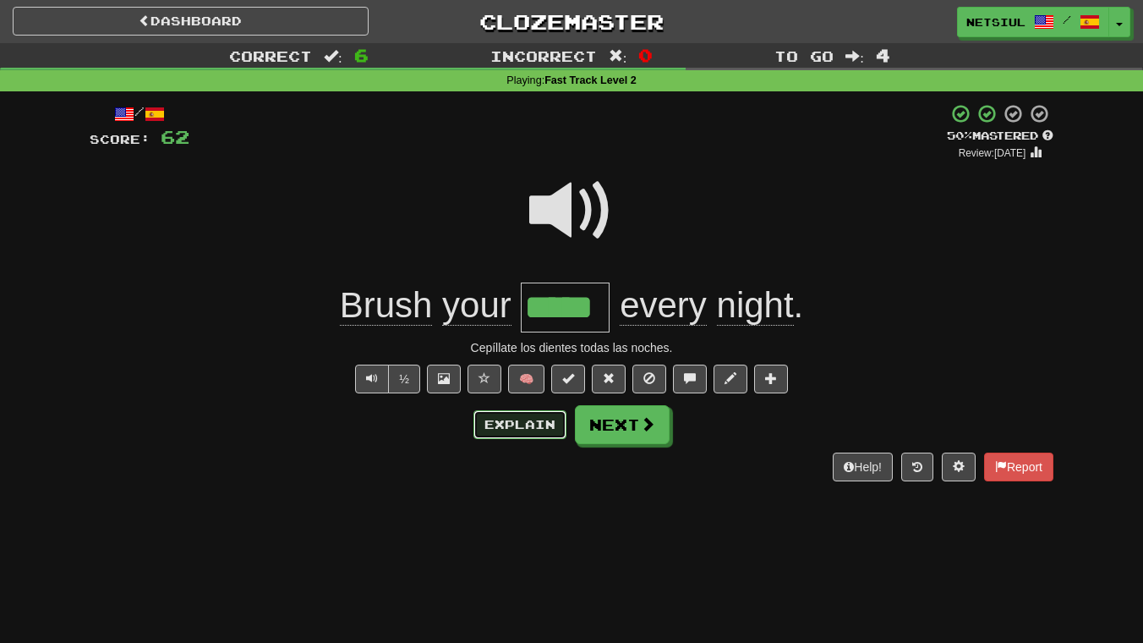
click at [547, 425] on button "Explain" at bounding box center [519, 424] width 93 height 29
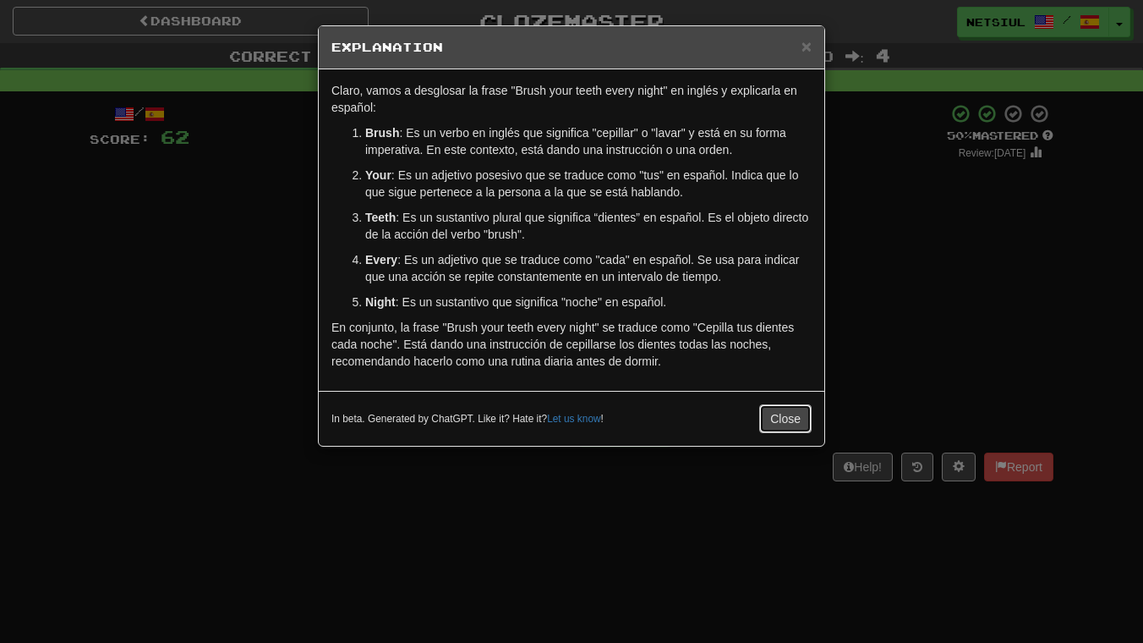
click at [783, 416] on button "Close" at bounding box center [785, 418] width 52 height 29
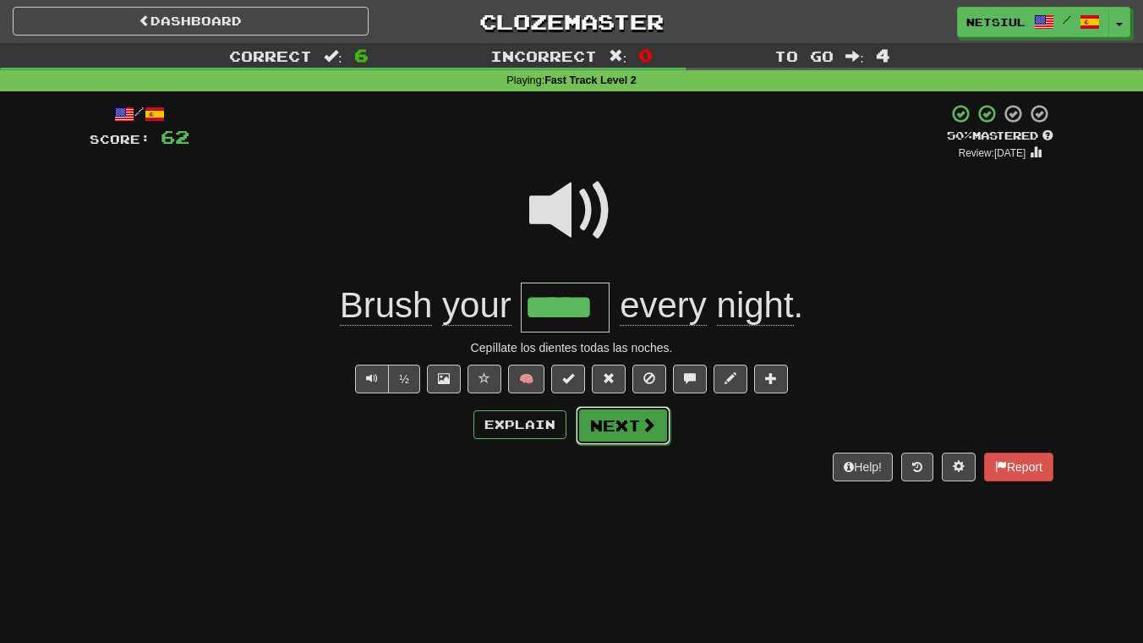
click at [619, 419] on button "Next" at bounding box center [623, 425] width 95 height 39
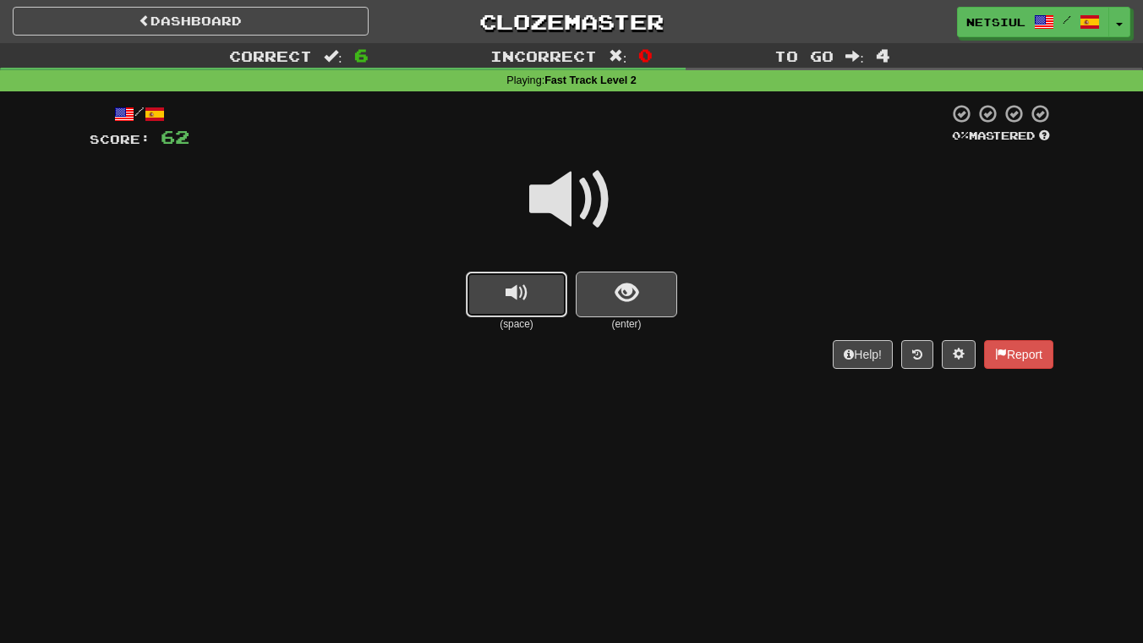
click at [517, 287] on span "replay audio" at bounding box center [517, 293] width 23 height 23
click at [532, 288] on button "replay audio" at bounding box center [516, 294] width 101 height 46
click at [631, 287] on span "show sentence" at bounding box center [627, 293] width 23 height 23
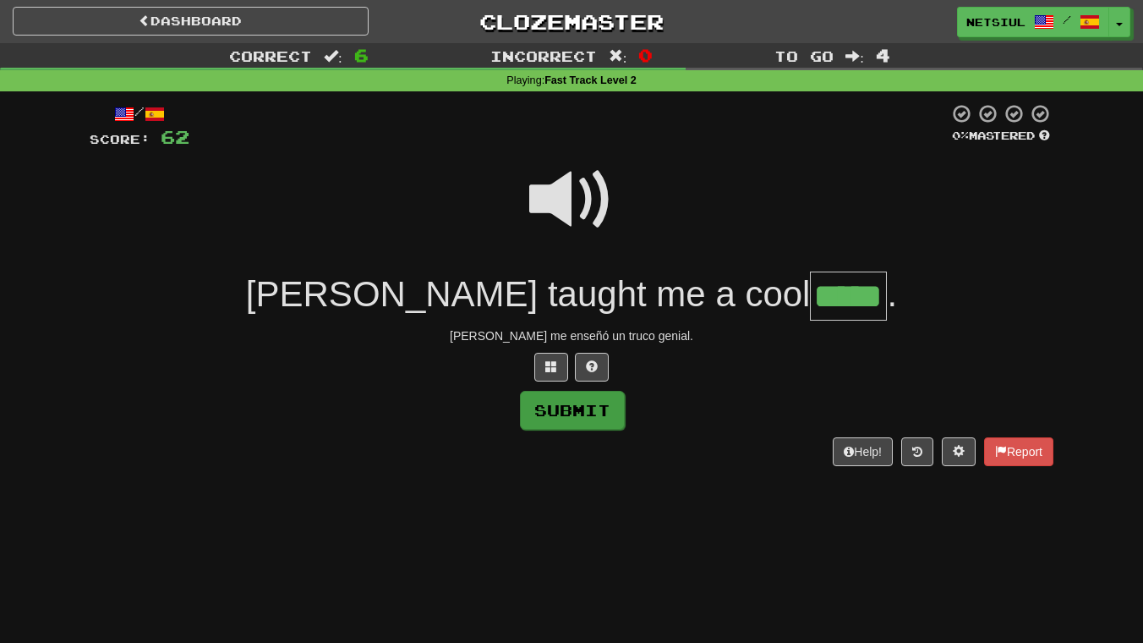
type input "*****"
click at [600, 407] on button "Submit" at bounding box center [572, 410] width 105 height 39
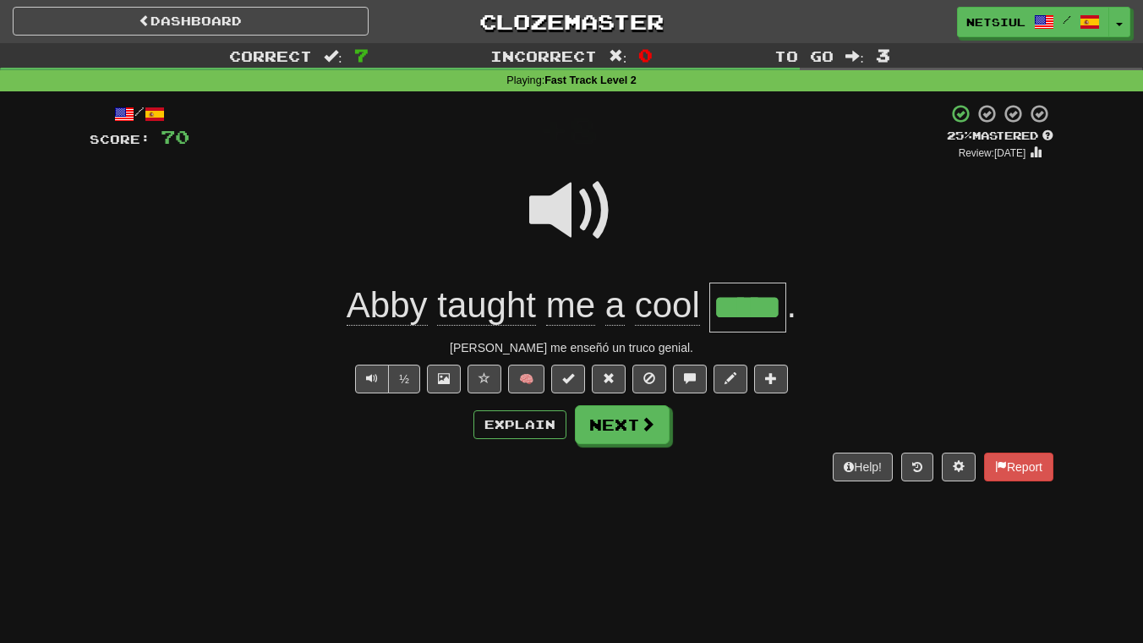
click at [477, 304] on span "taught" at bounding box center [486, 305] width 99 height 41
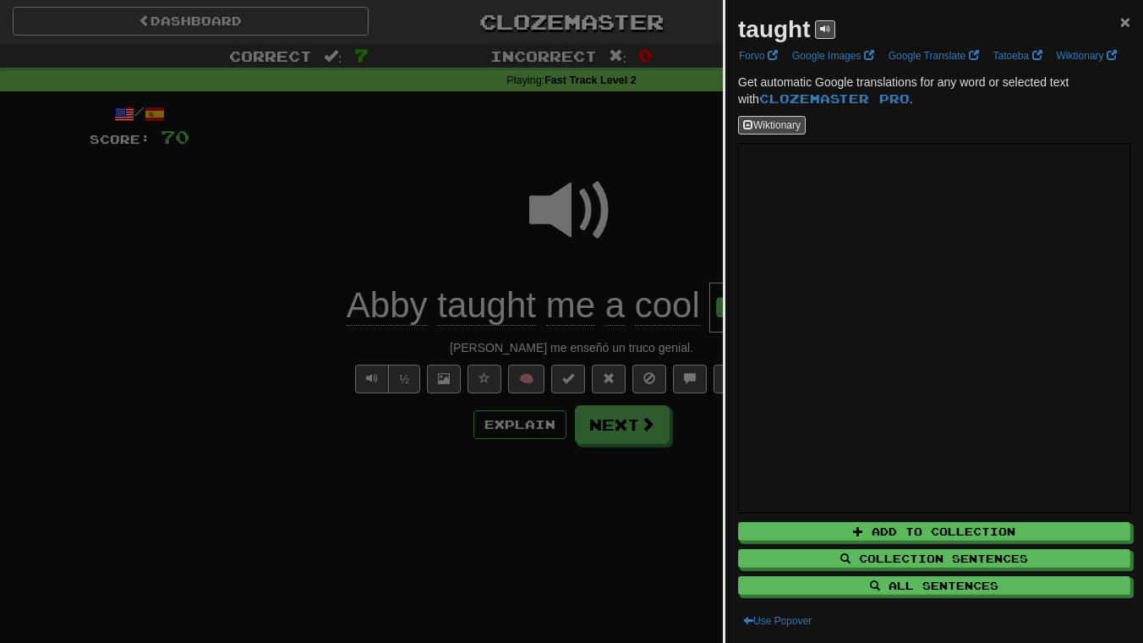
click at [1128, 18] on span "×" at bounding box center [1125, 21] width 10 height 19
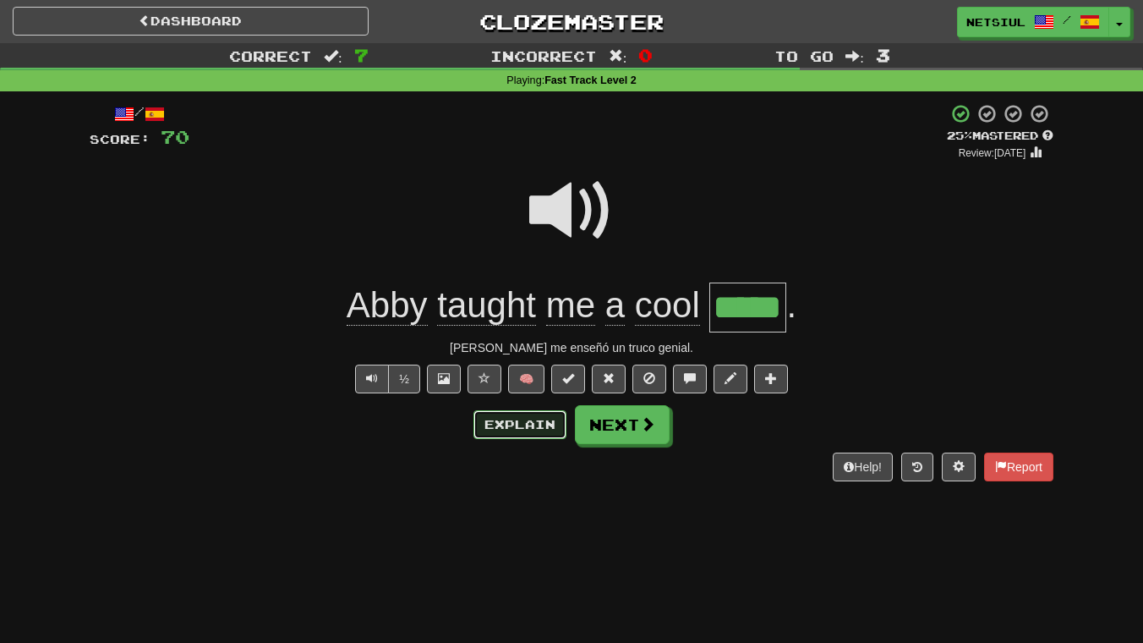
click at [506, 420] on button "Explain" at bounding box center [519, 424] width 93 height 29
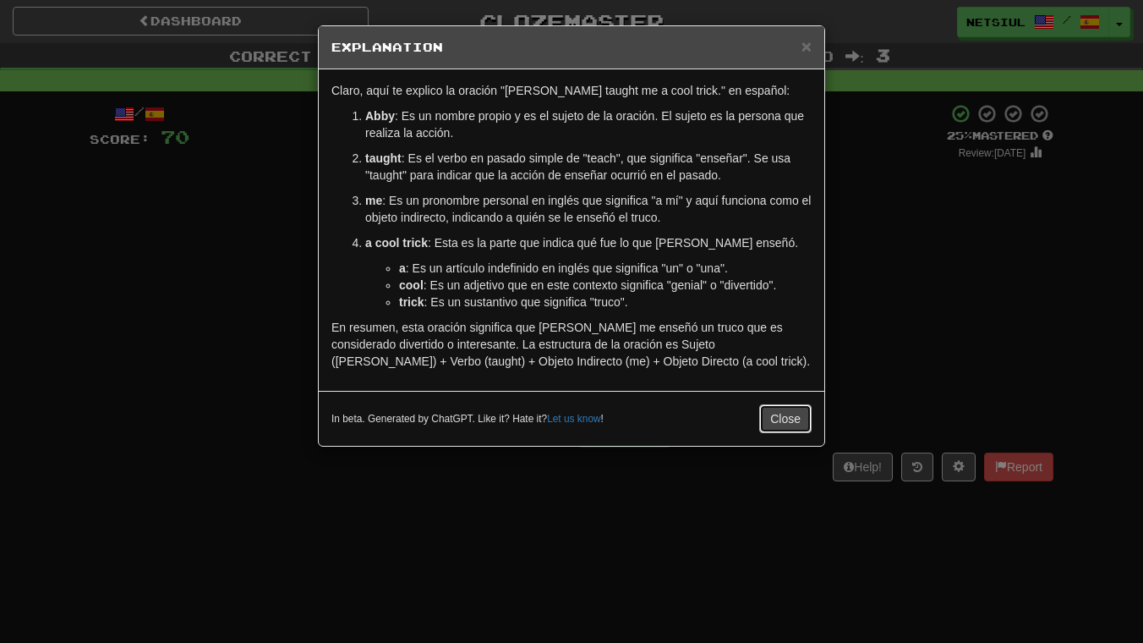
click at [797, 418] on button "Close" at bounding box center [785, 418] width 52 height 29
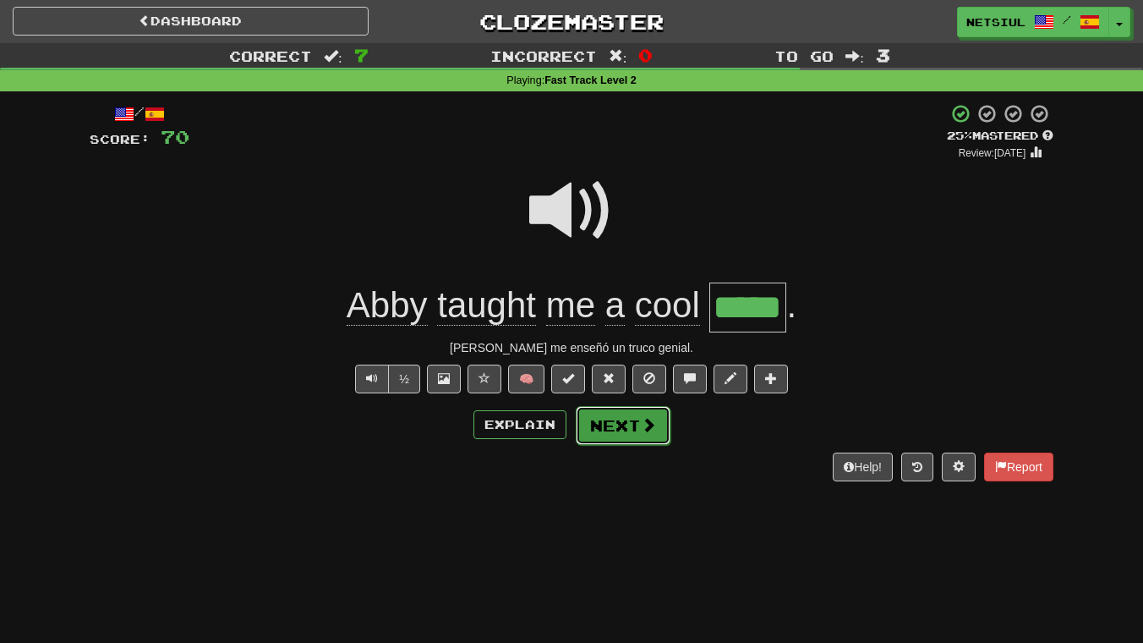
click at [632, 419] on button "Next" at bounding box center [623, 425] width 95 height 39
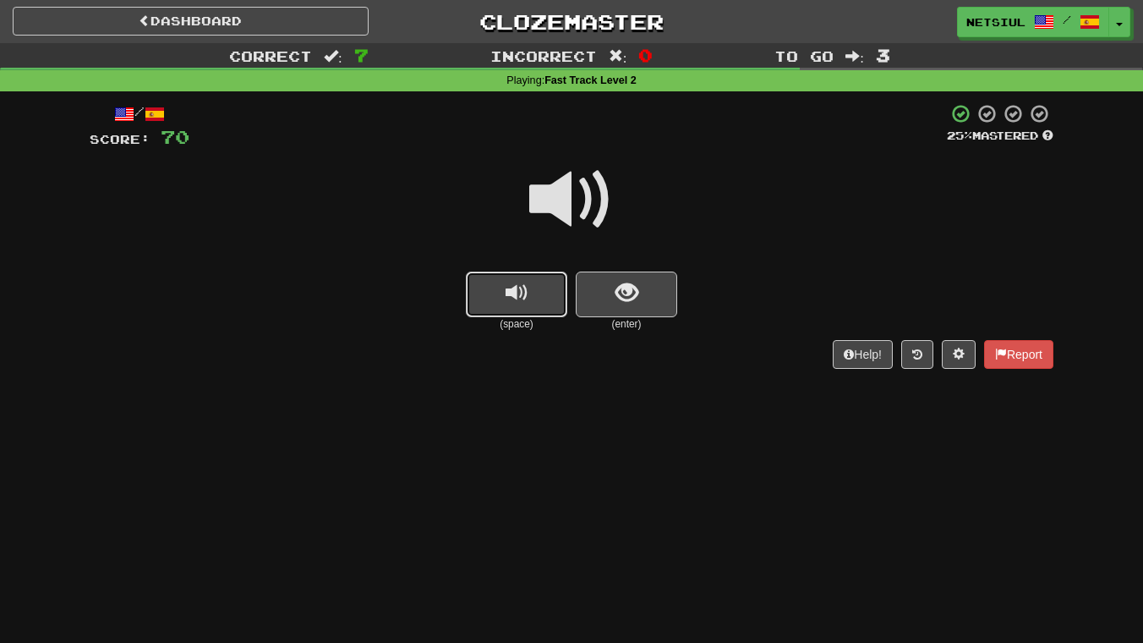
click at [524, 295] on span "replay audio" at bounding box center [517, 293] width 23 height 23
click at [628, 286] on span "show sentence" at bounding box center [627, 293] width 23 height 23
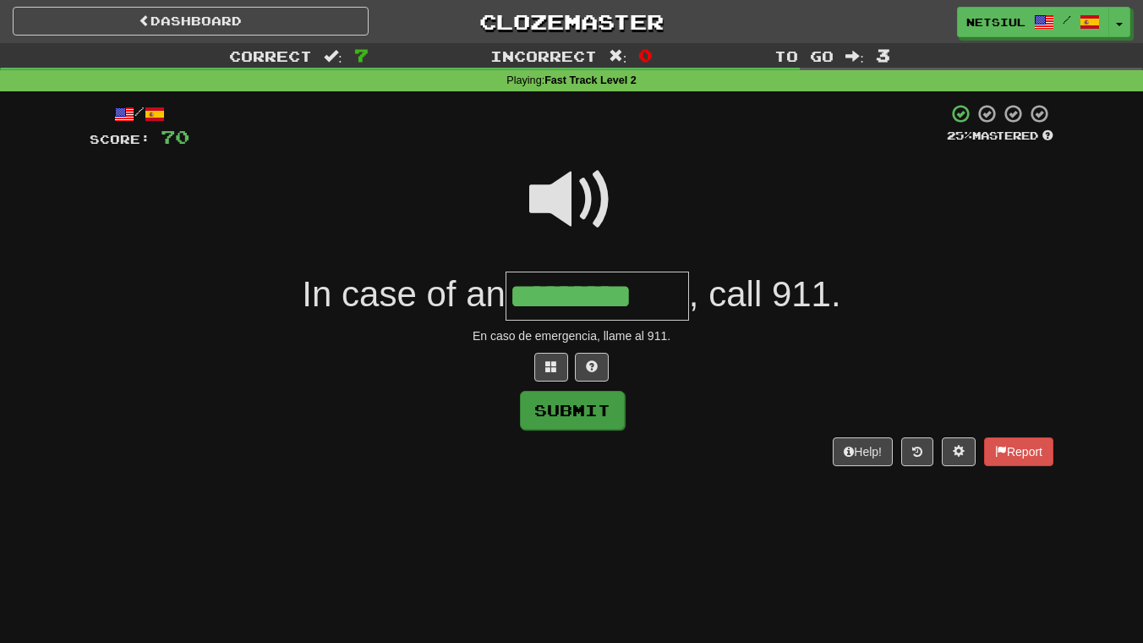
type input "*********"
click at [580, 405] on button "Submit" at bounding box center [572, 410] width 105 height 39
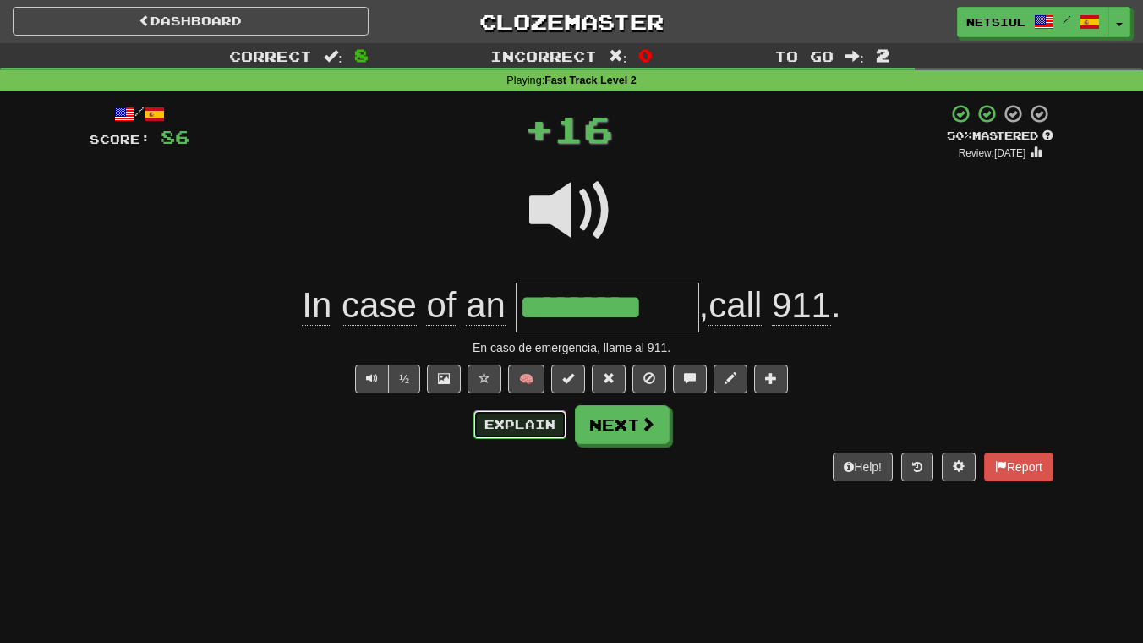
click at [508, 424] on button "Explain" at bounding box center [519, 424] width 93 height 29
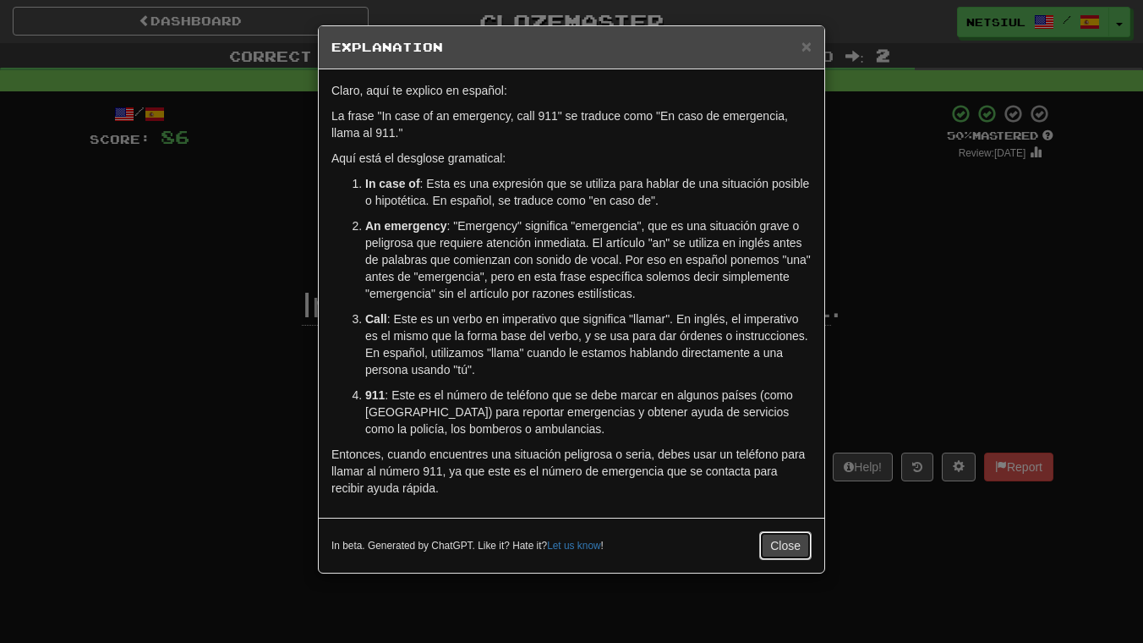
click at [796, 545] on button "Close" at bounding box center [785, 545] width 52 height 29
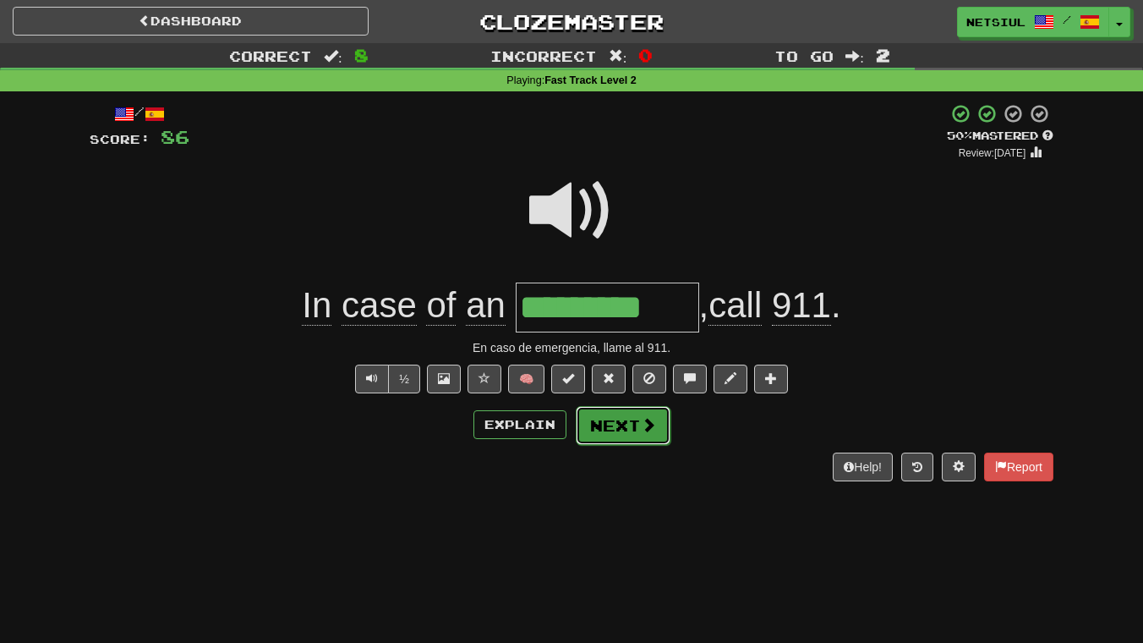
click at [630, 419] on button "Next" at bounding box center [623, 425] width 95 height 39
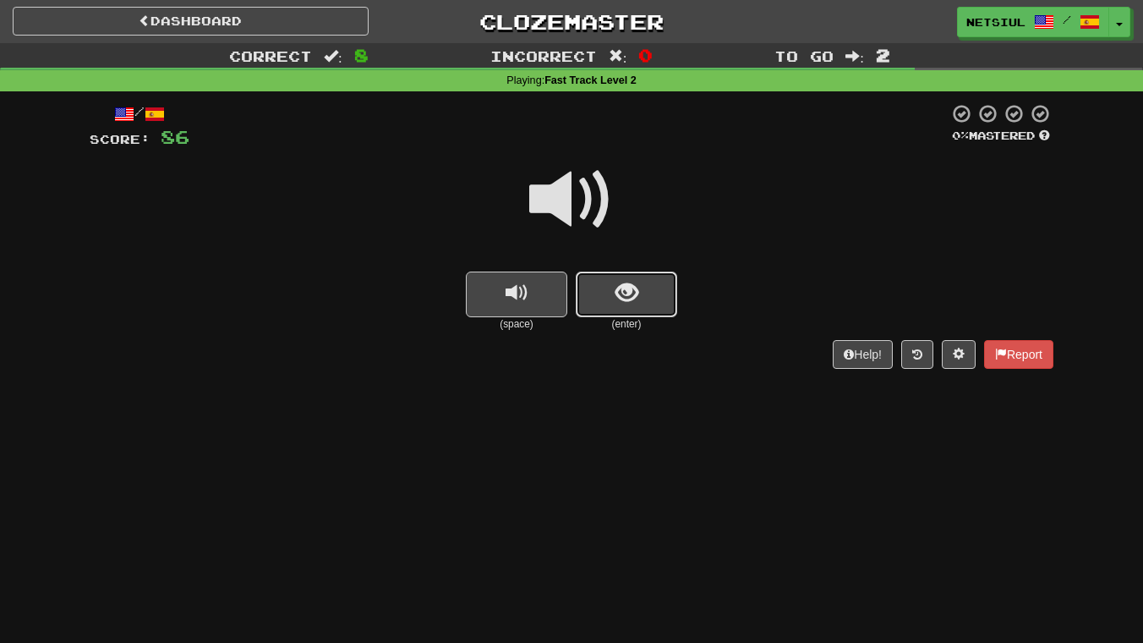
click at [637, 290] on span "show sentence" at bounding box center [627, 293] width 23 height 23
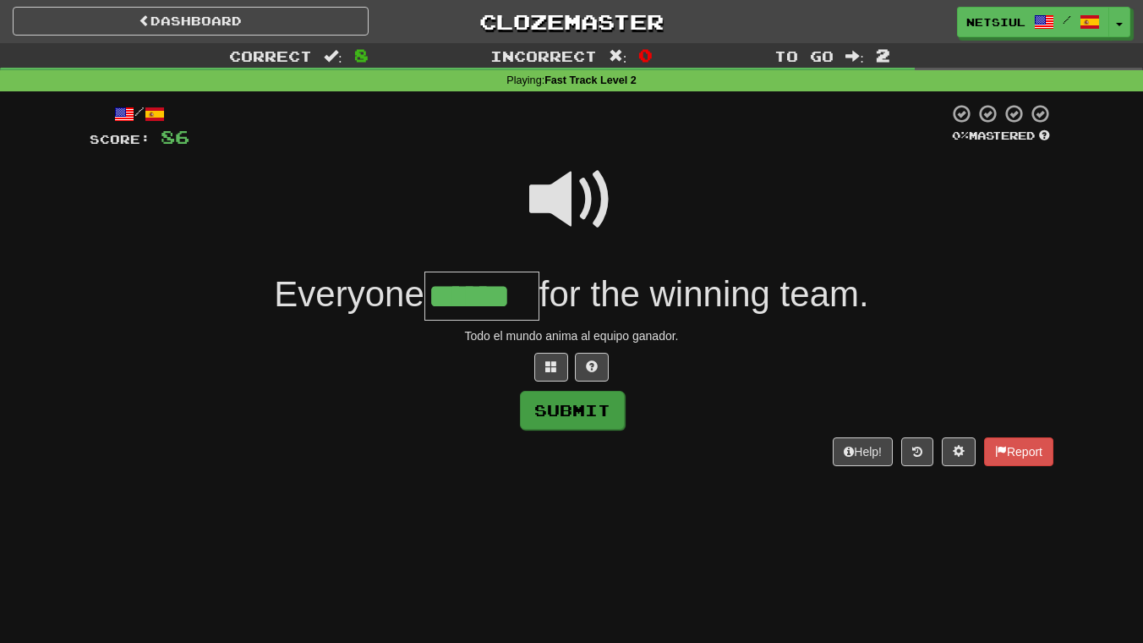
type input "******"
click at [572, 409] on button "Submit" at bounding box center [572, 410] width 105 height 39
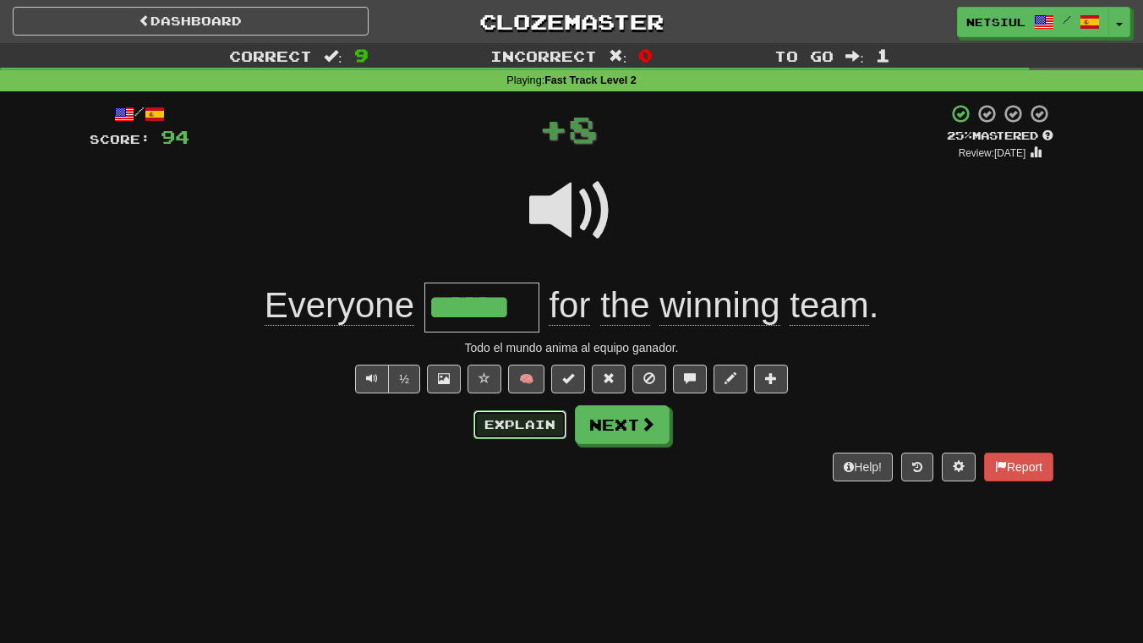
click at [506, 424] on button "Explain" at bounding box center [519, 424] width 93 height 29
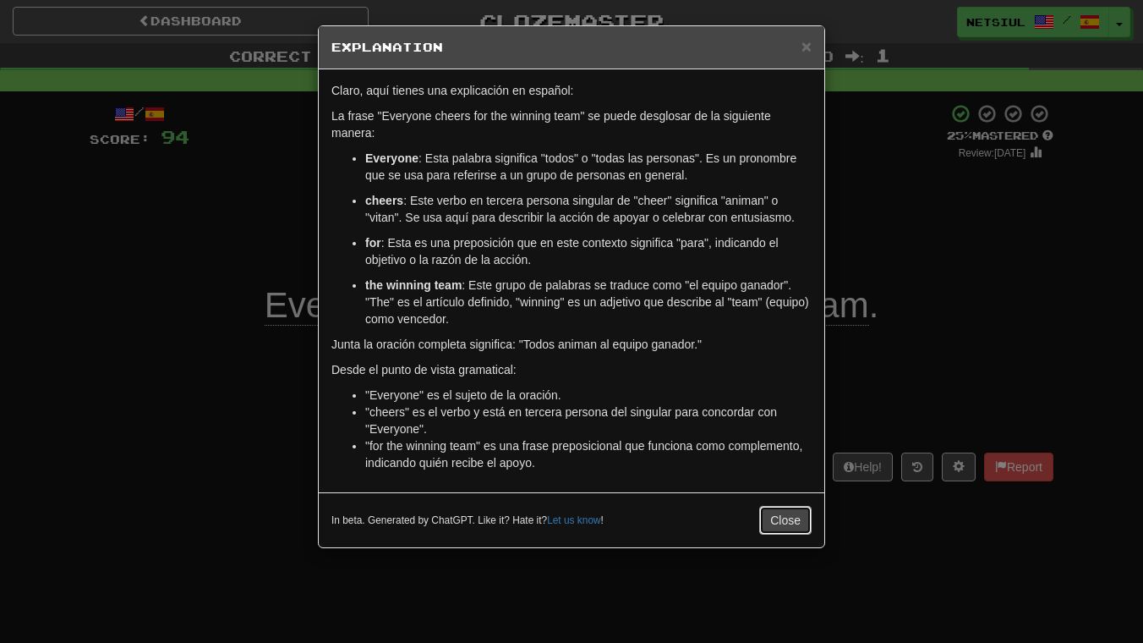
click at [791, 518] on button "Close" at bounding box center [785, 520] width 52 height 29
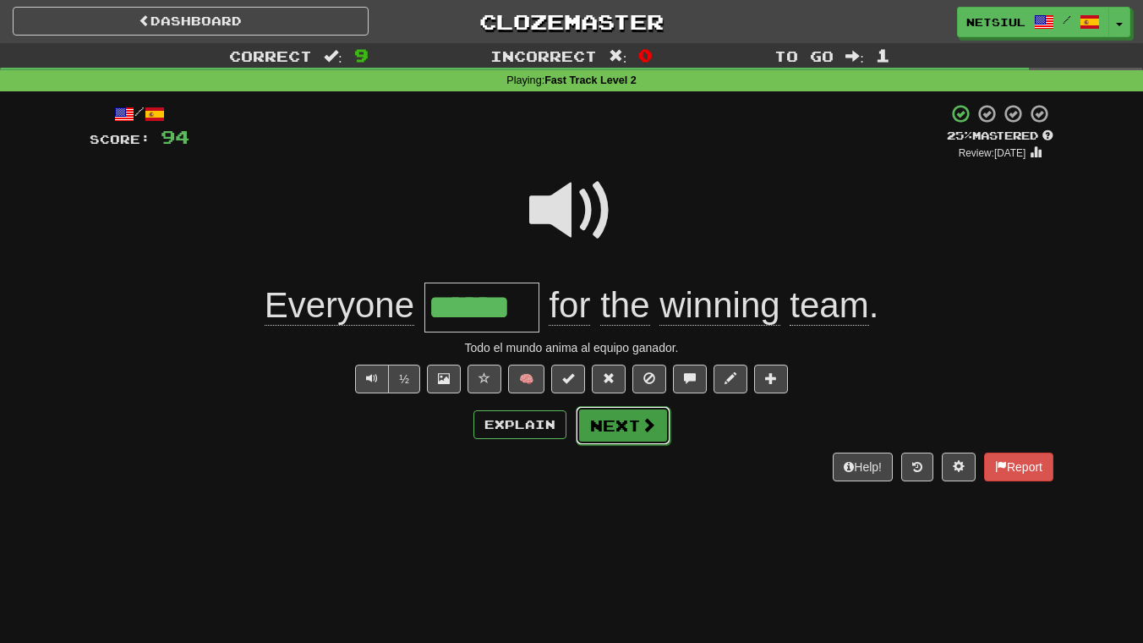
click at [625, 422] on button "Next" at bounding box center [623, 425] width 95 height 39
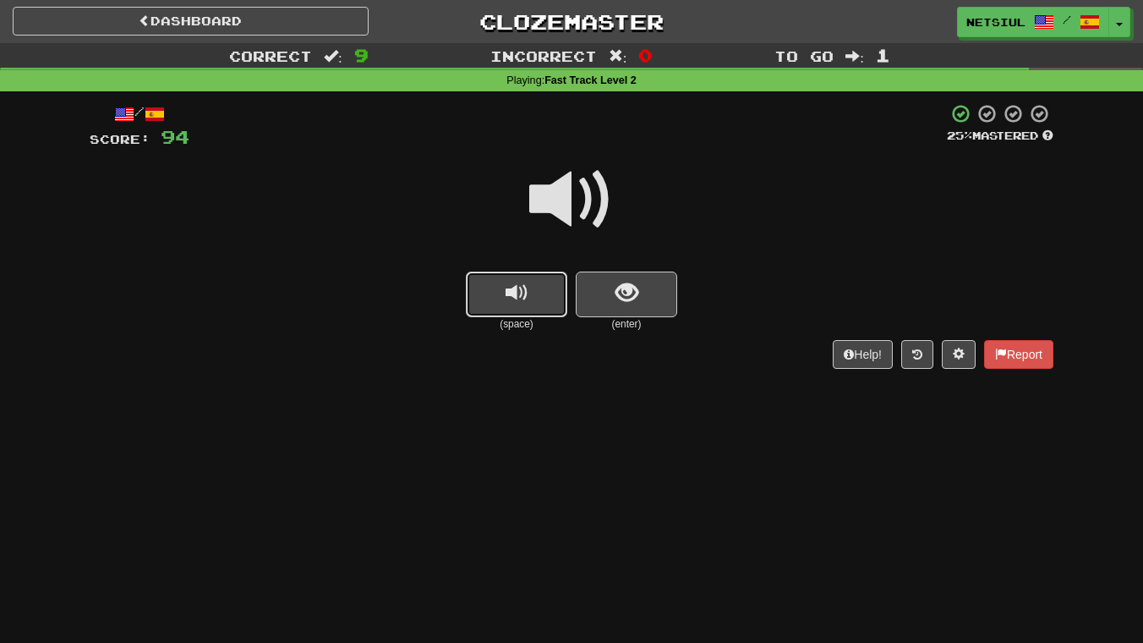
click at [522, 290] on span "replay audio" at bounding box center [517, 293] width 23 height 23
click at [612, 287] on button "show sentence" at bounding box center [626, 294] width 101 height 46
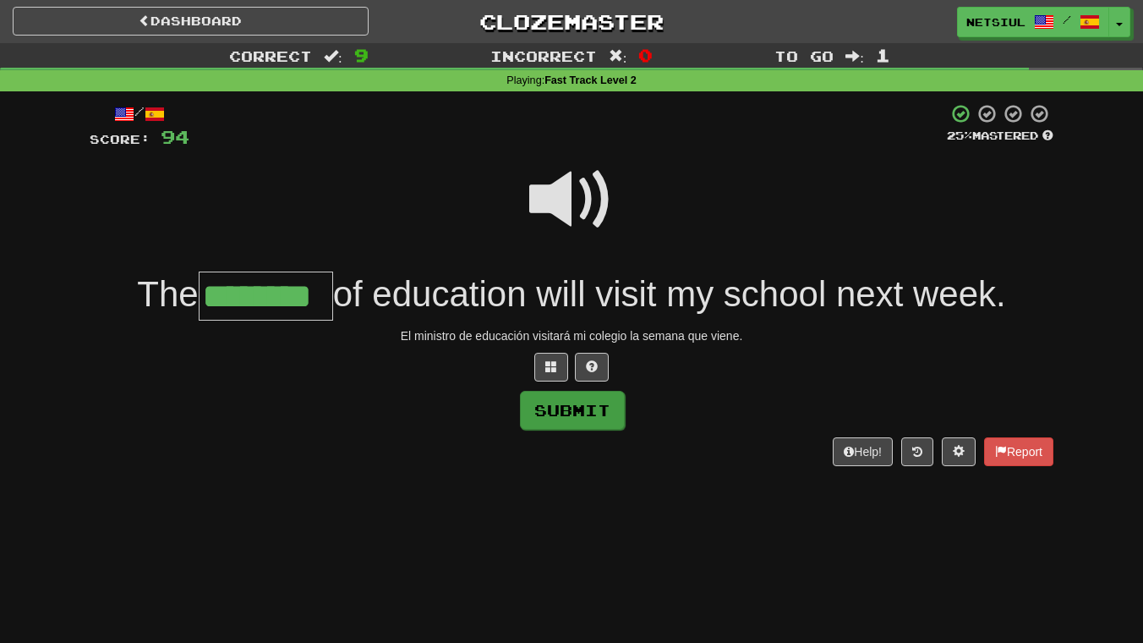
type input "********"
click at [566, 407] on button "Submit" at bounding box center [572, 410] width 105 height 39
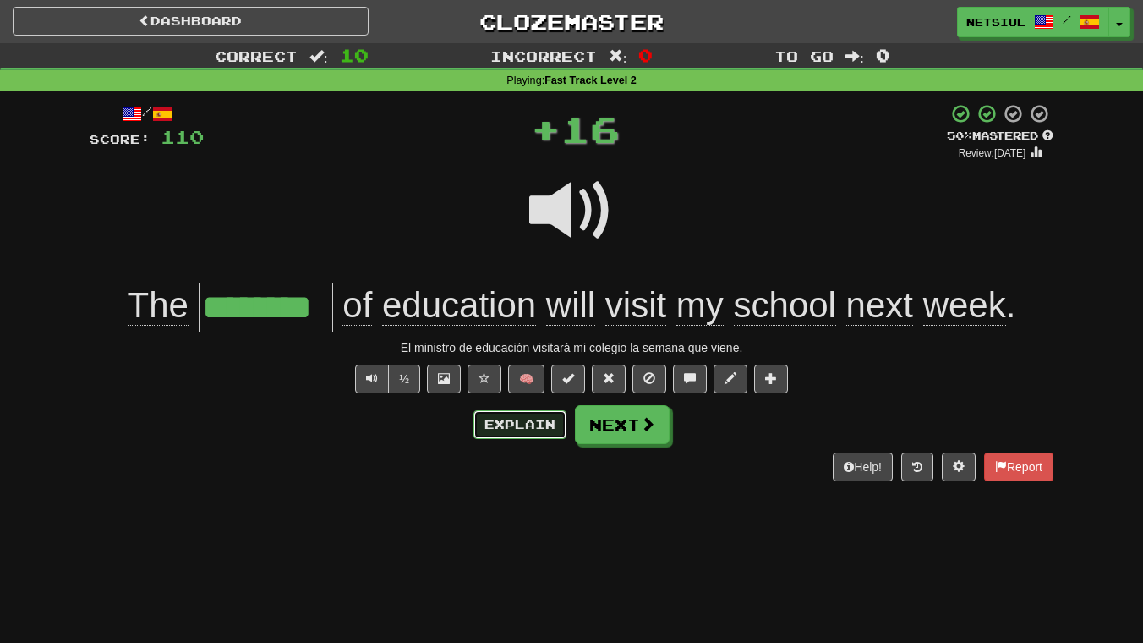
click at [523, 419] on button "Explain" at bounding box center [519, 424] width 93 height 29
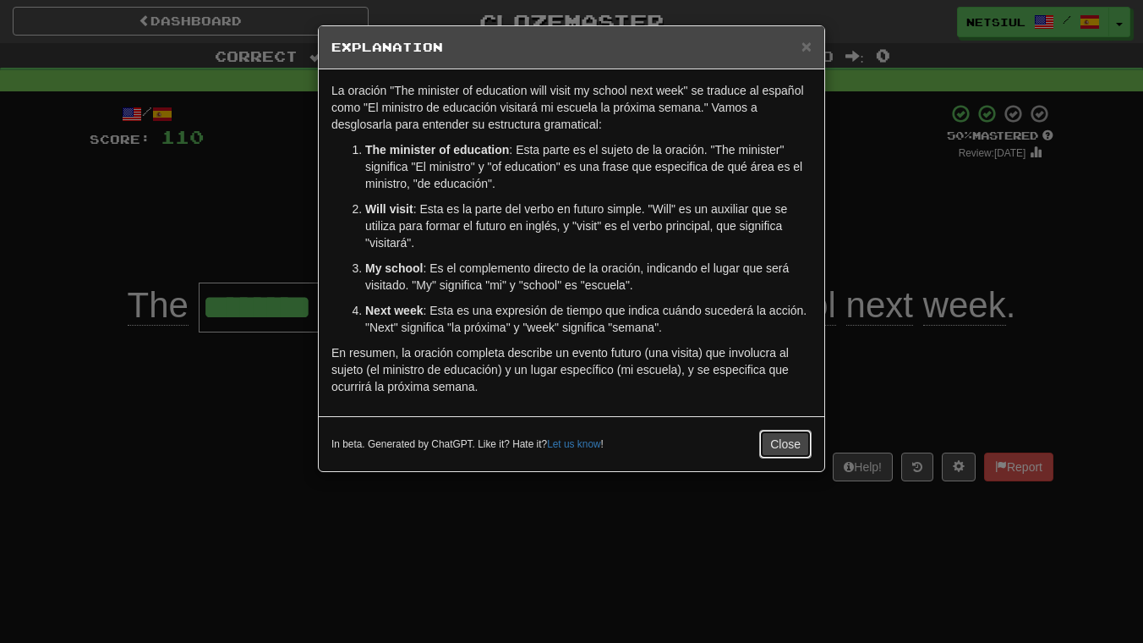
click at [786, 438] on button "Close" at bounding box center [785, 444] width 52 height 29
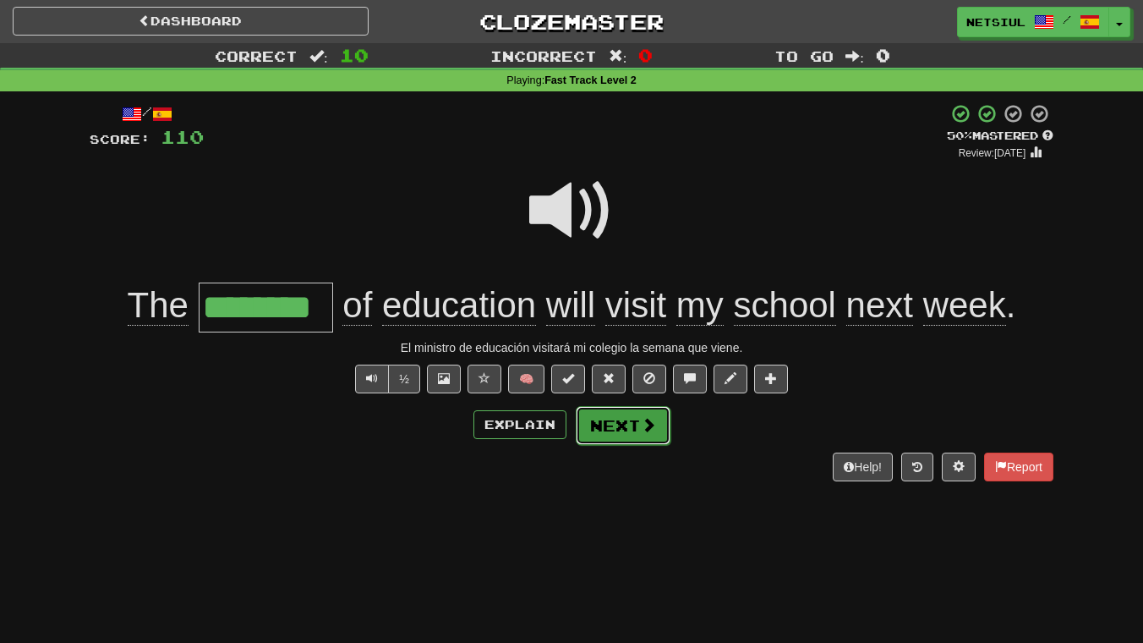
click at [627, 423] on button "Next" at bounding box center [623, 425] width 95 height 39
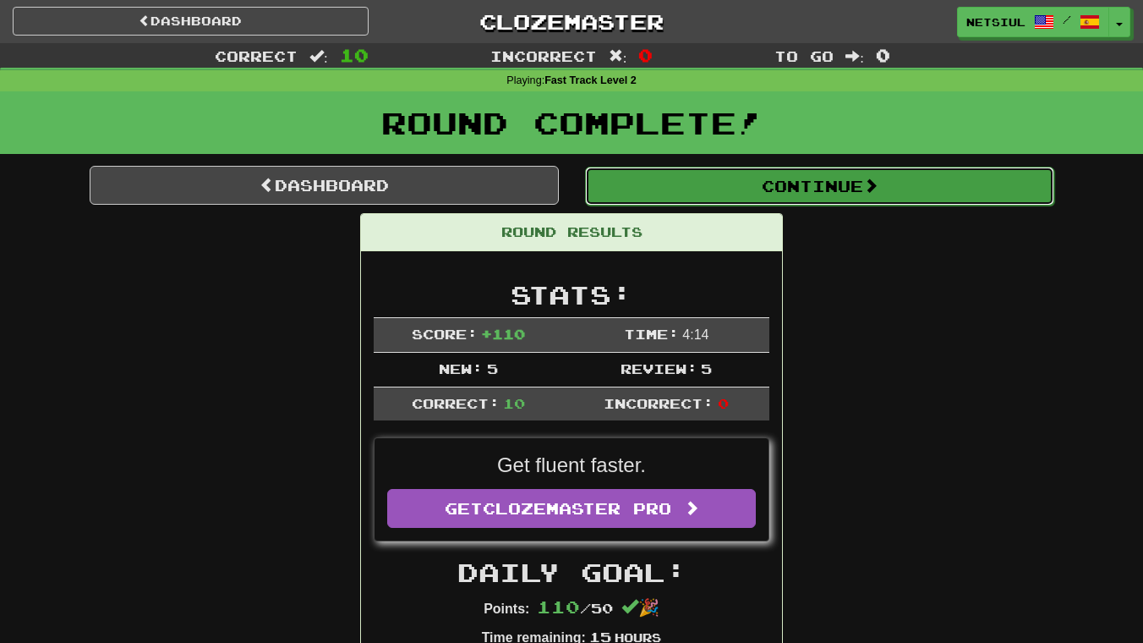
click at [819, 182] on button "Continue" at bounding box center [819, 186] width 469 height 39
